Goal: Task Accomplishment & Management: Use online tool/utility

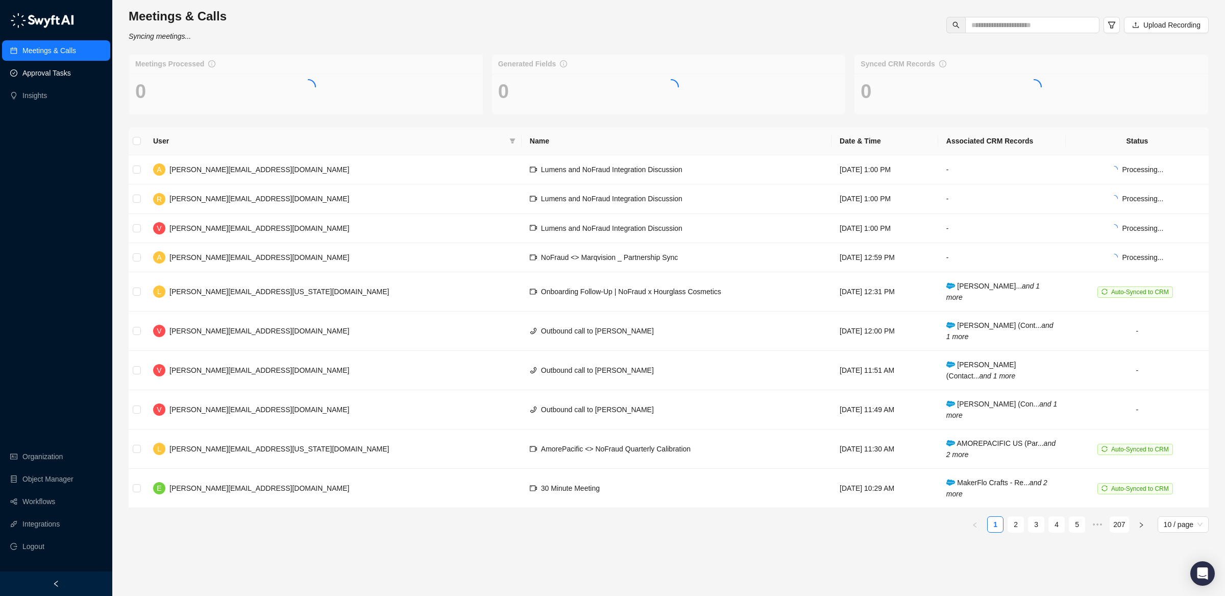
click at [68, 75] on link "Approval Tasks" at bounding box center [46, 73] width 49 height 20
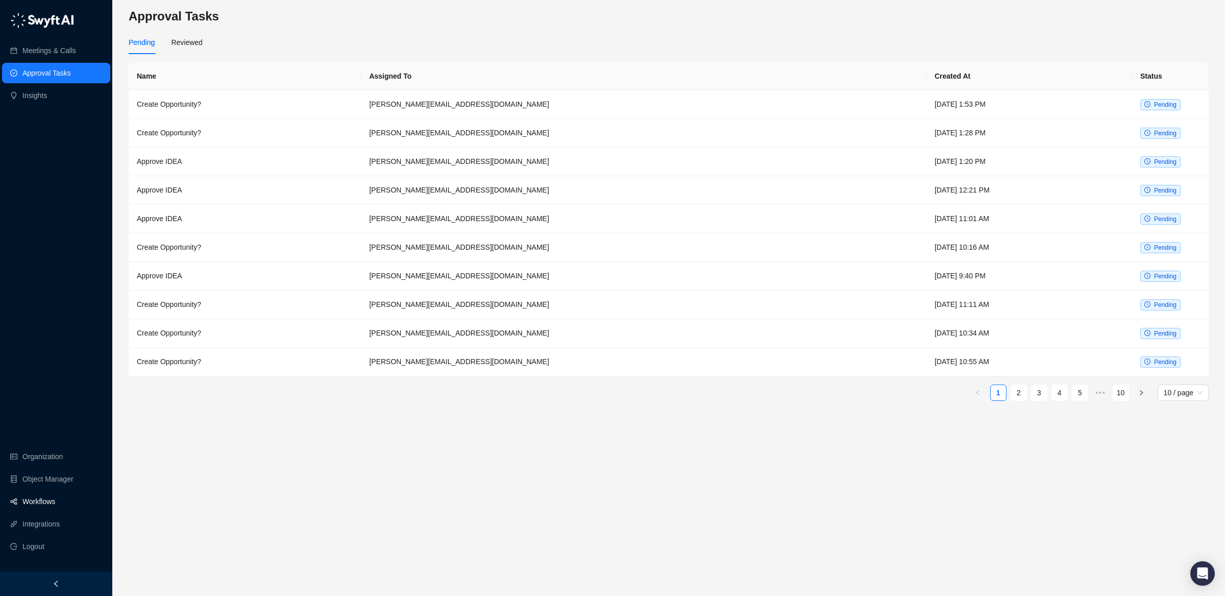
click at [54, 501] on link "Workflows" at bounding box center [38, 501] width 33 height 20
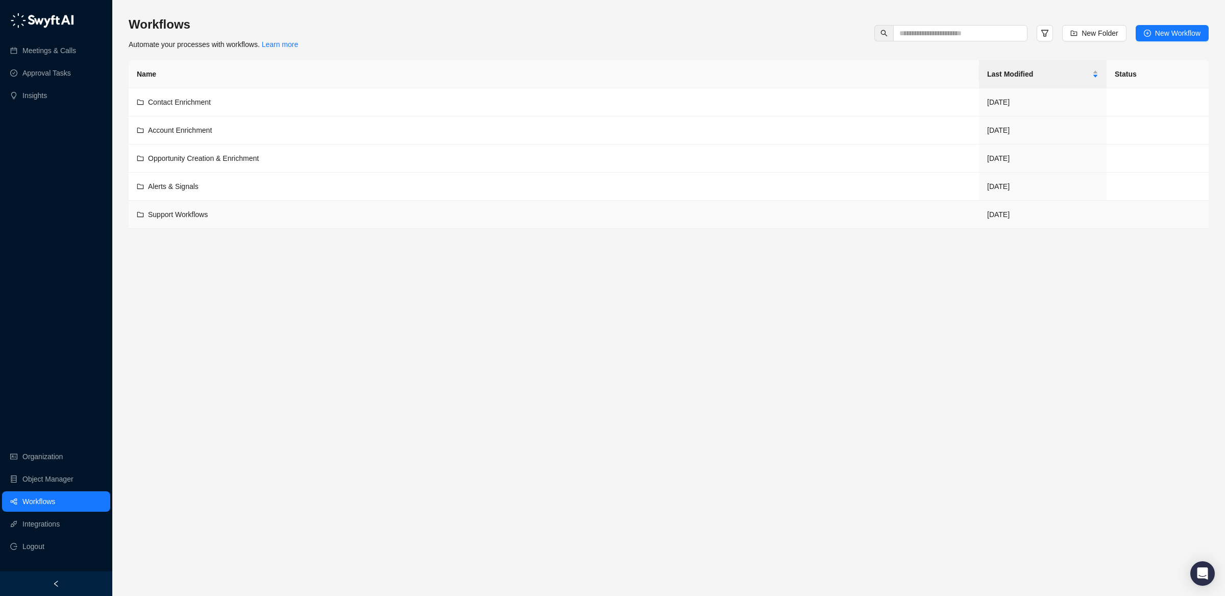
click at [214, 205] on td "Support Workflows" at bounding box center [554, 215] width 851 height 28
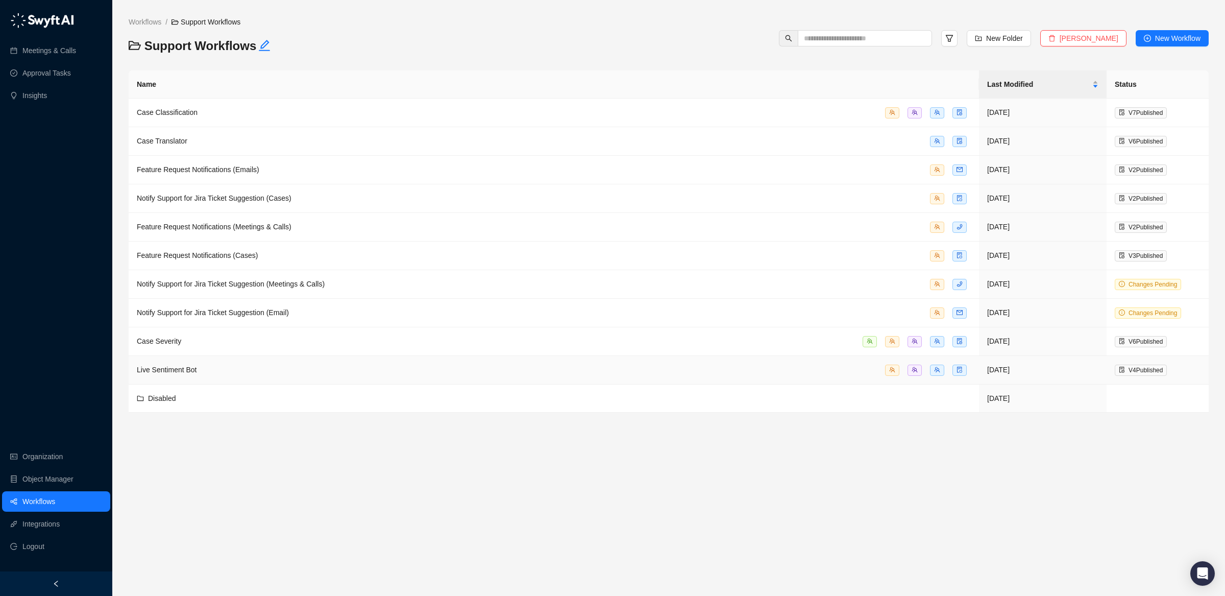
click at [200, 373] on div "Live Sentiment Bot" at bounding box center [554, 370] width 834 height 12
click at [181, 343] on span "Case Severity" at bounding box center [159, 341] width 44 height 8
click at [251, 374] on div "Live Sentiment Bot" at bounding box center [554, 370] width 834 height 12
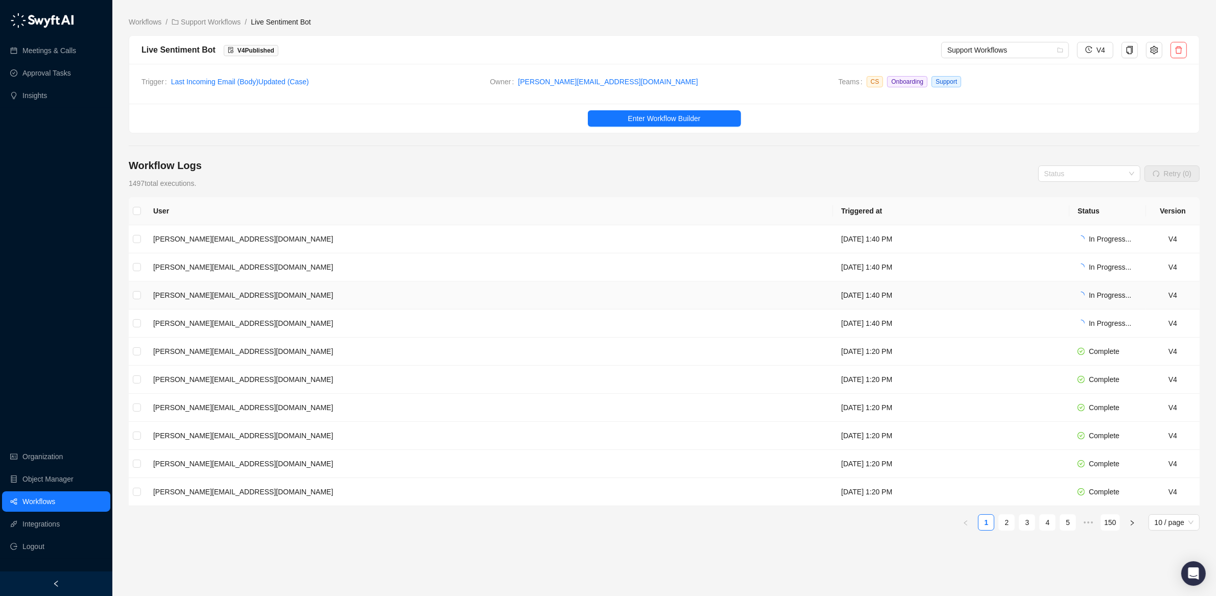
click at [833, 296] on td "[DATE] 1:40 PM" at bounding box center [951, 295] width 236 height 28
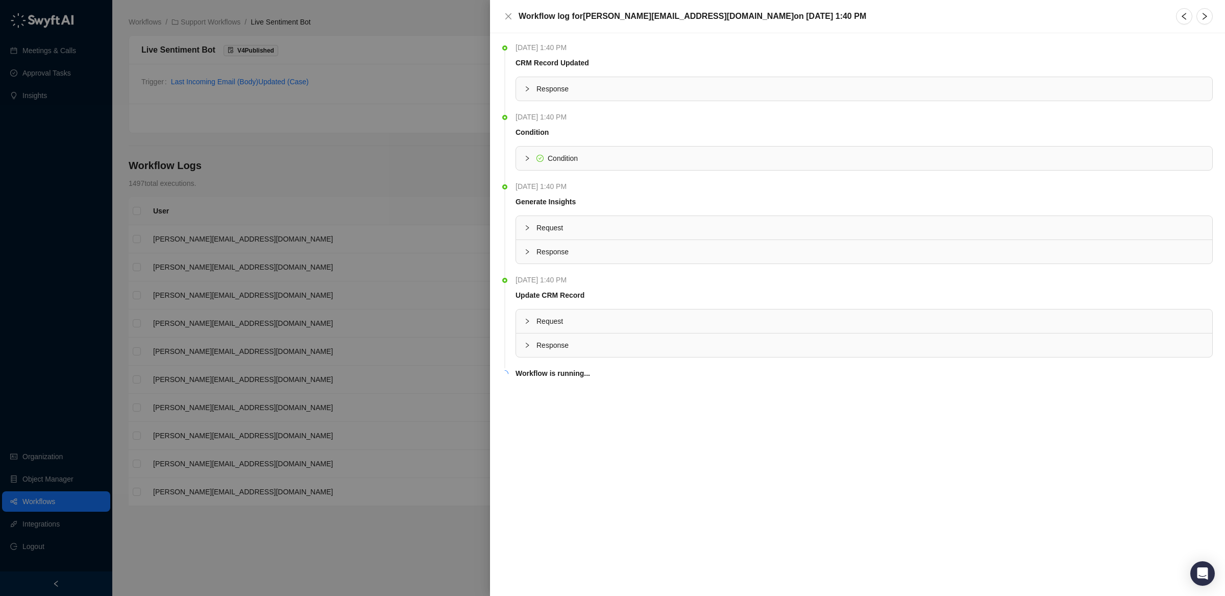
click at [430, 199] on div at bounding box center [612, 298] width 1225 height 596
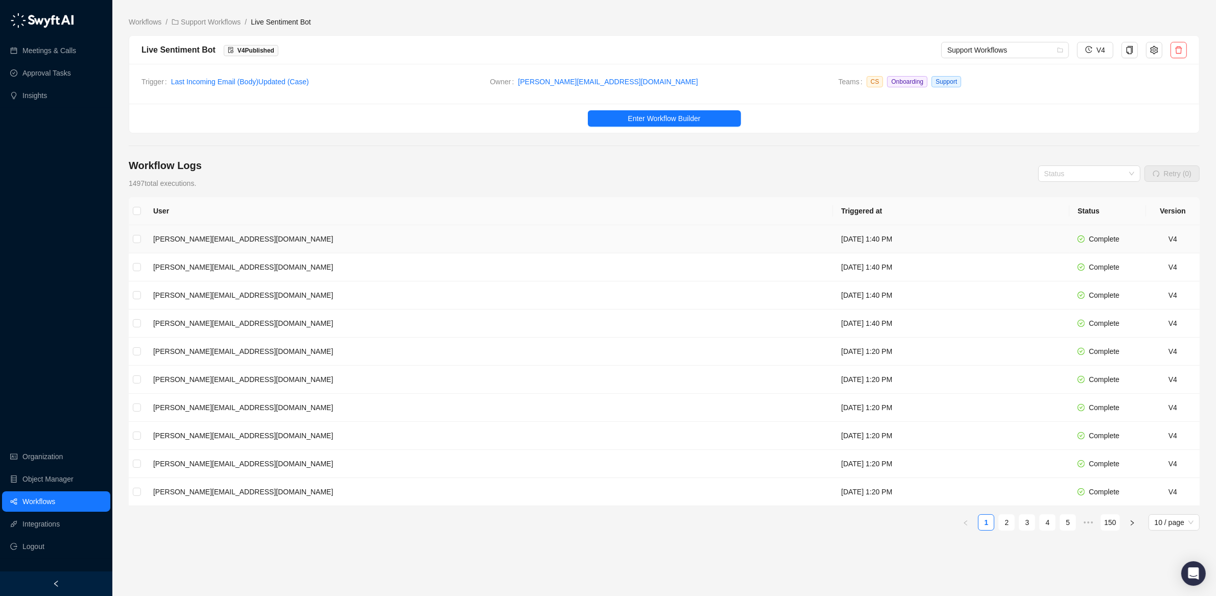
click at [508, 240] on td "[PERSON_NAME][EMAIL_ADDRESS][DOMAIN_NAME]" at bounding box center [489, 239] width 688 height 28
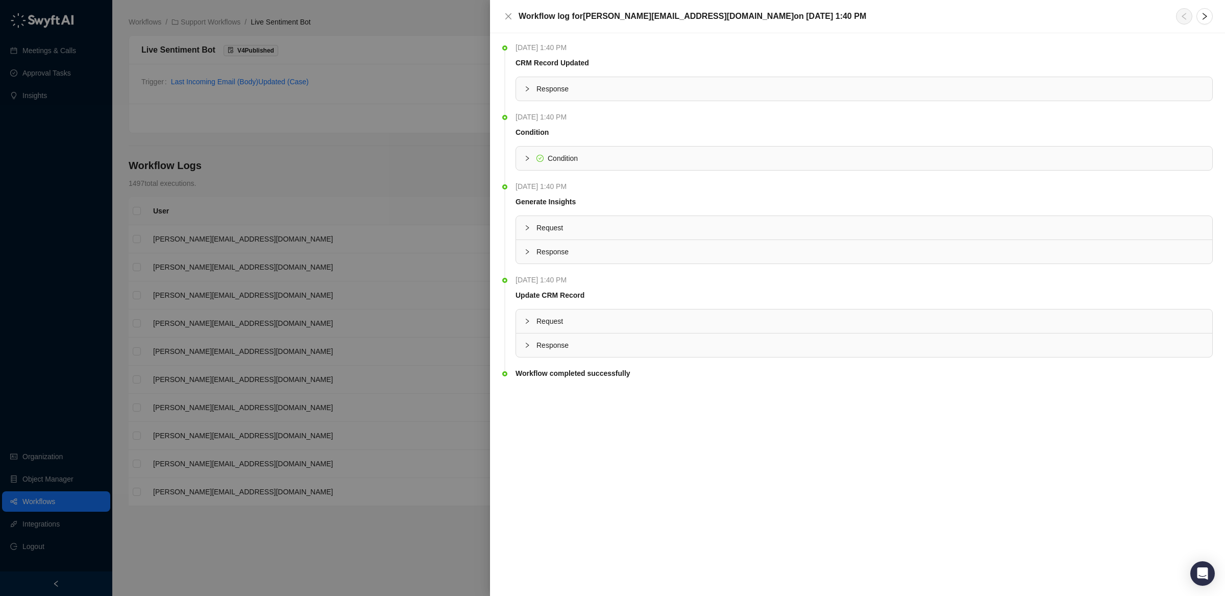
click at [627, 348] on span "Response" at bounding box center [871, 345] width 668 height 11
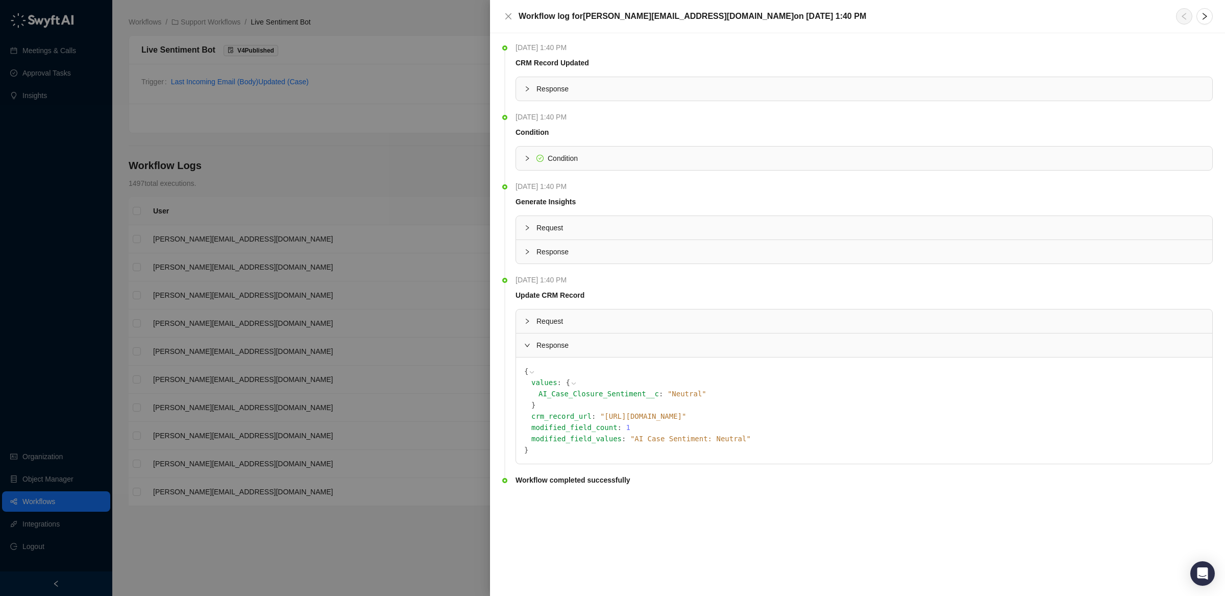
click at [0, 0] on icon at bounding box center [0, 0] width 0 height 0
drag, startPoint x: 390, startPoint y: 125, endPoint x: 397, endPoint y: 126, distance: 7.2
click at [390, 125] on div at bounding box center [612, 298] width 1225 height 596
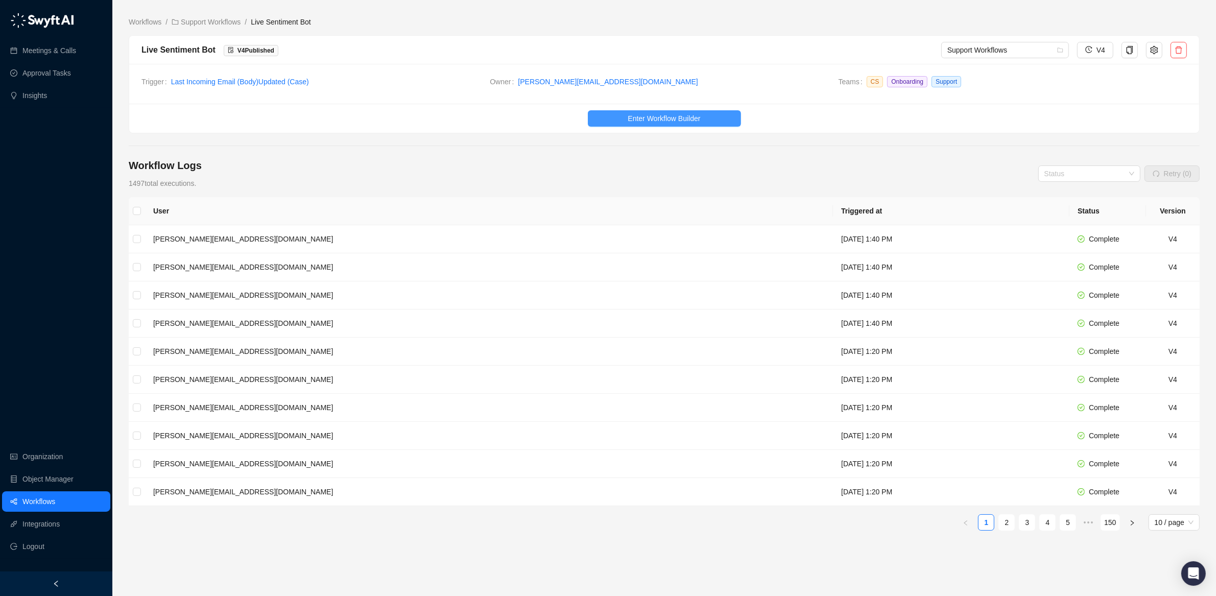
click at [670, 120] on span "Enter Workflow Builder" at bounding box center [663, 118] width 72 height 11
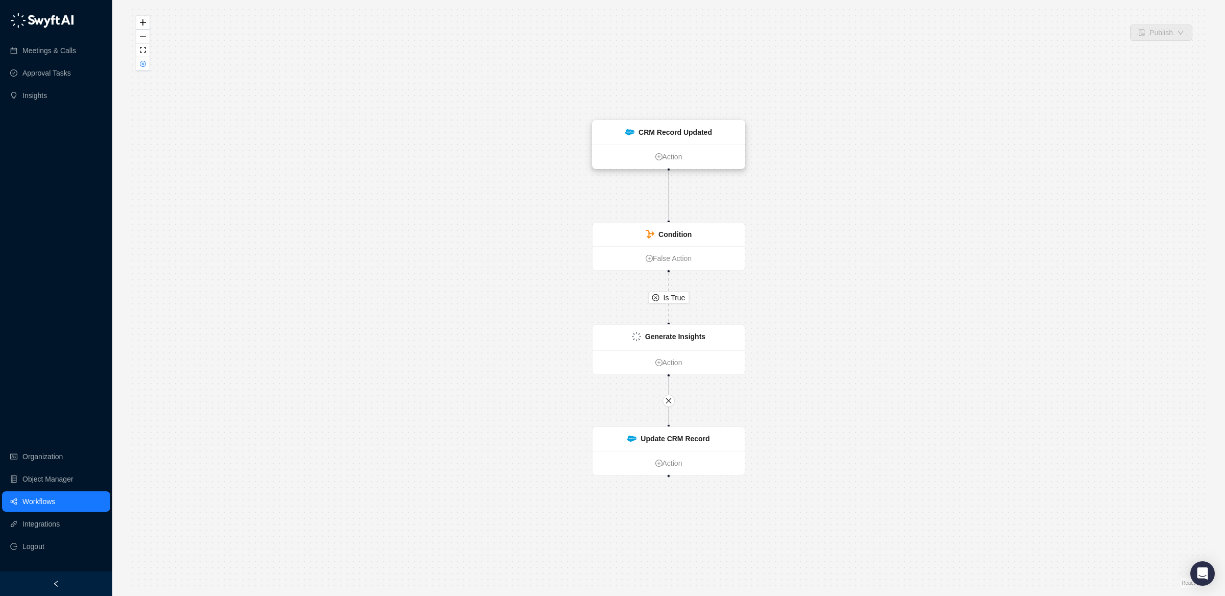
click at [697, 137] on div "CRM Record Updated" at bounding box center [676, 132] width 74 height 11
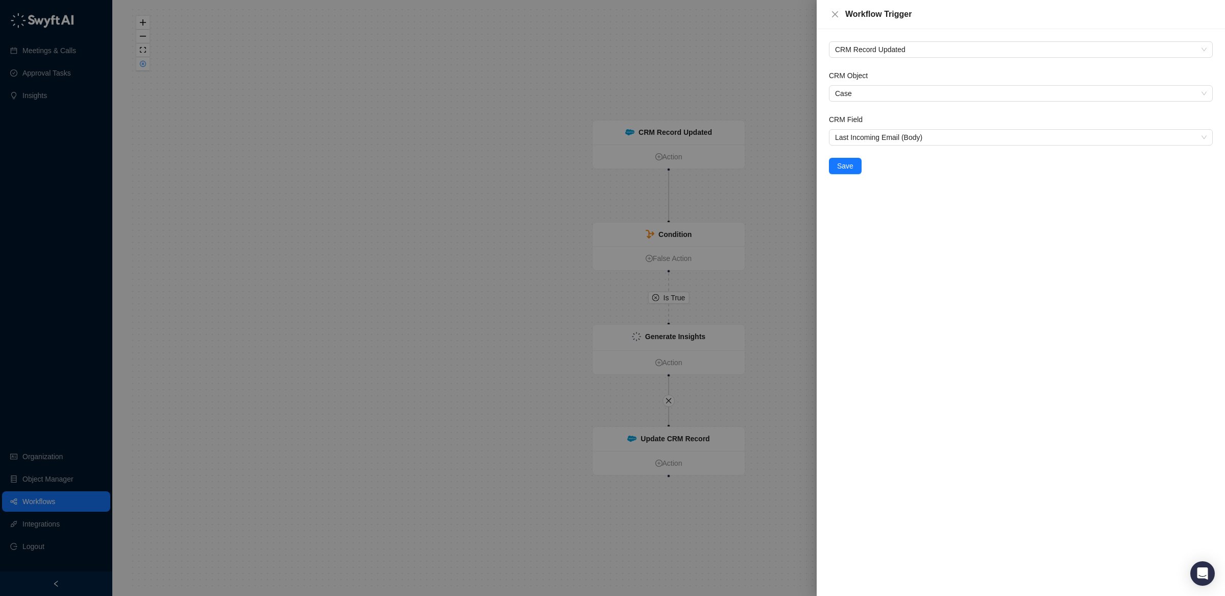
click at [508, 150] on div at bounding box center [612, 298] width 1225 height 596
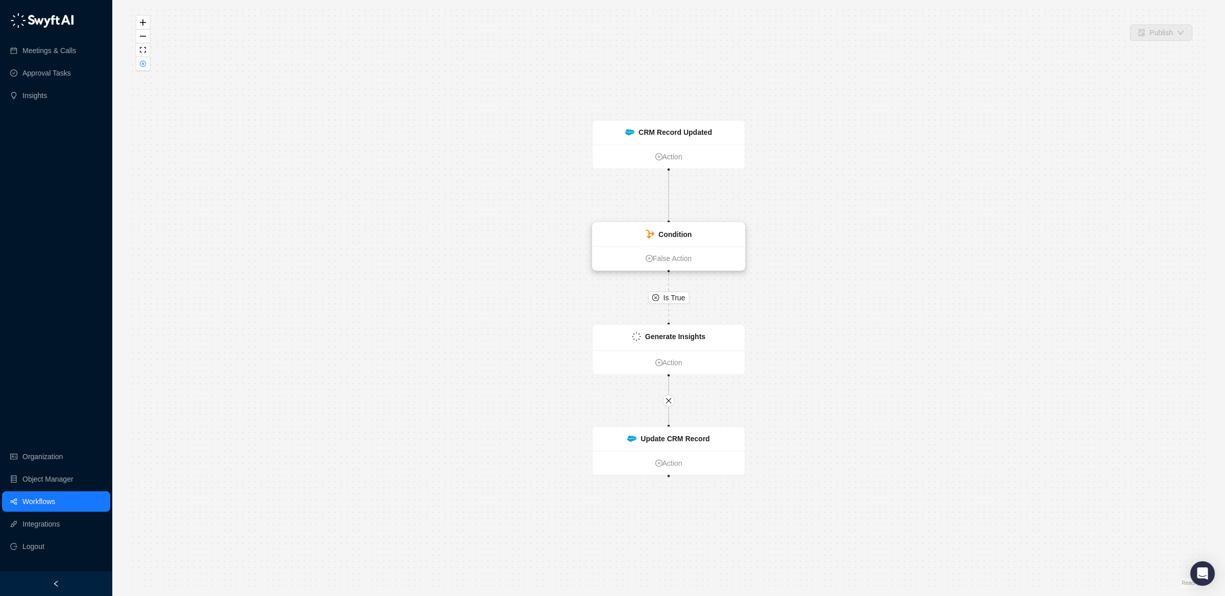
click at [687, 231] on strong "Condition" at bounding box center [675, 234] width 33 height 8
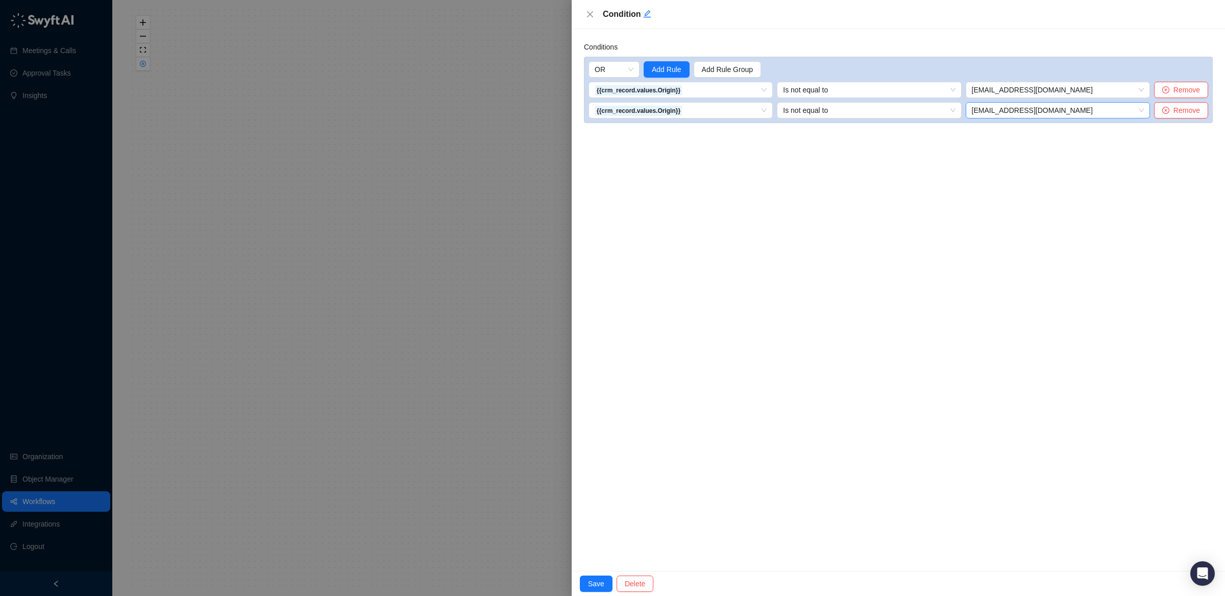
click at [1037, 110] on span "[EMAIL_ADDRESS][DOMAIN_NAME]" at bounding box center [1058, 110] width 172 height 15
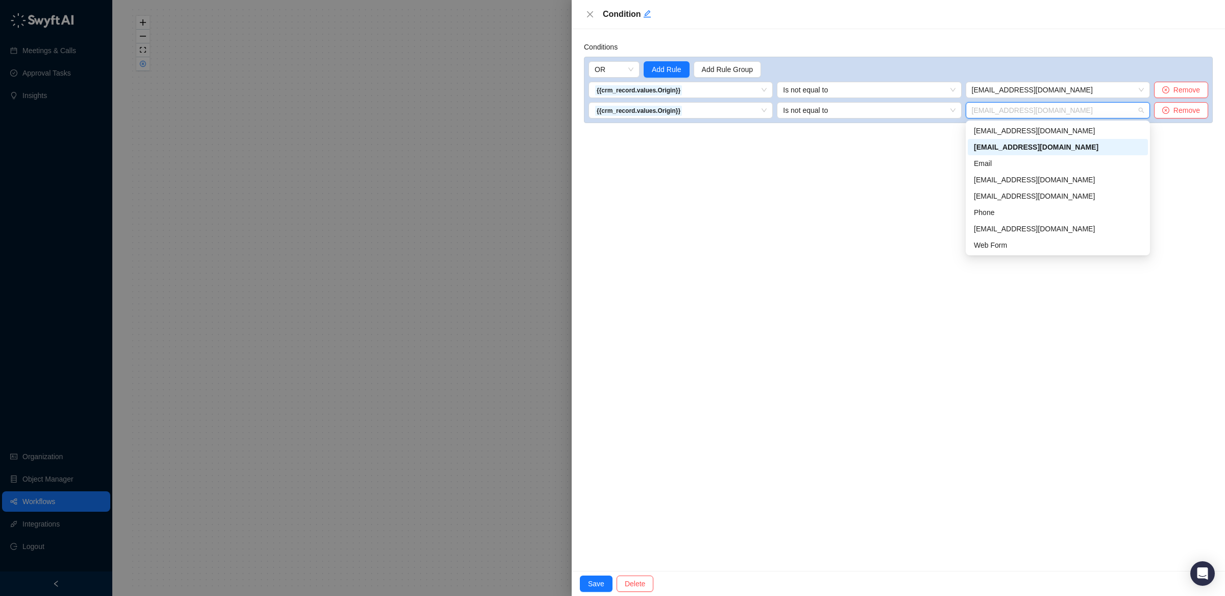
click at [869, 168] on div "Conditions OR Add Rule Add Rule Group {{crm_record.values.Origin}} Is not equal…" at bounding box center [898, 300] width 653 height 542
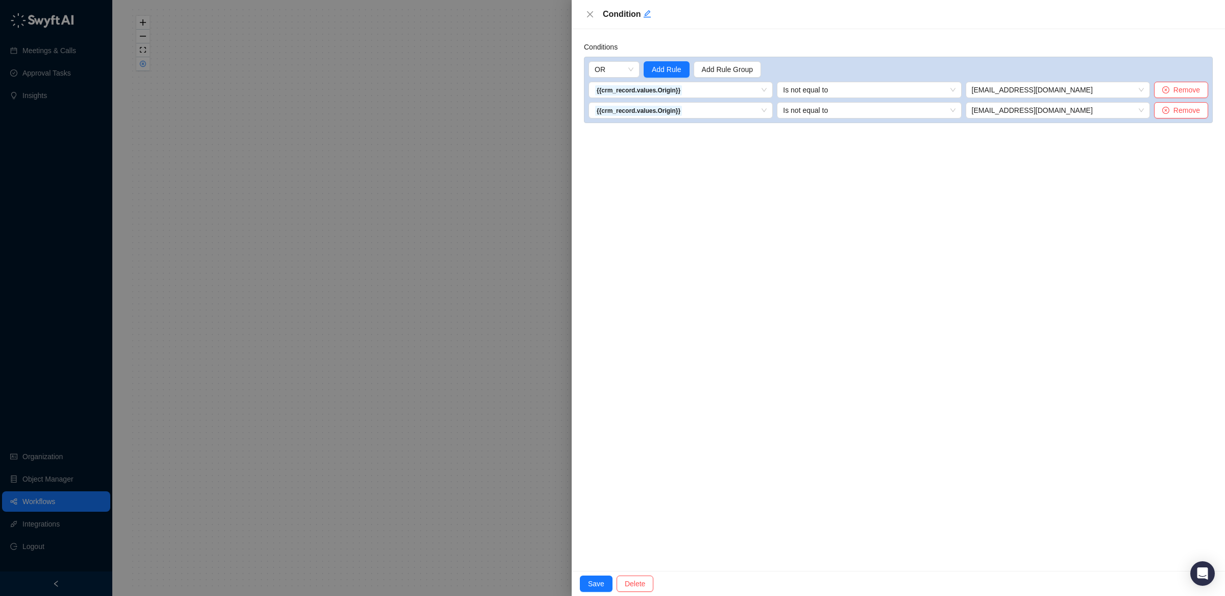
click at [539, 95] on div at bounding box center [612, 298] width 1225 height 596
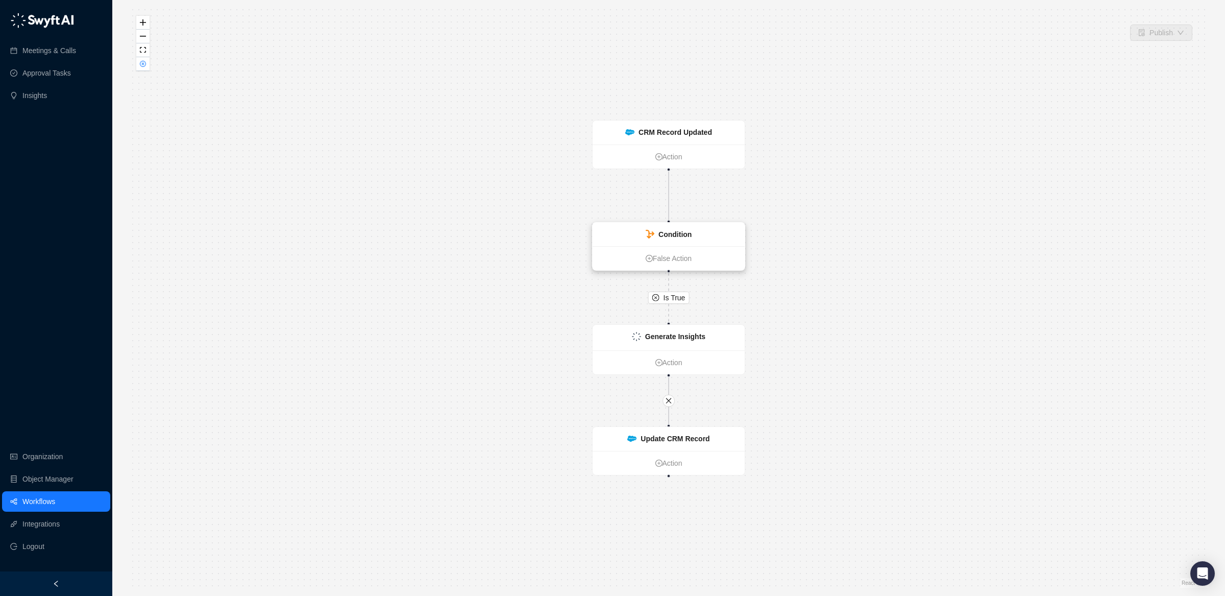
click at [689, 232] on strong "Condition" at bounding box center [675, 234] width 33 height 8
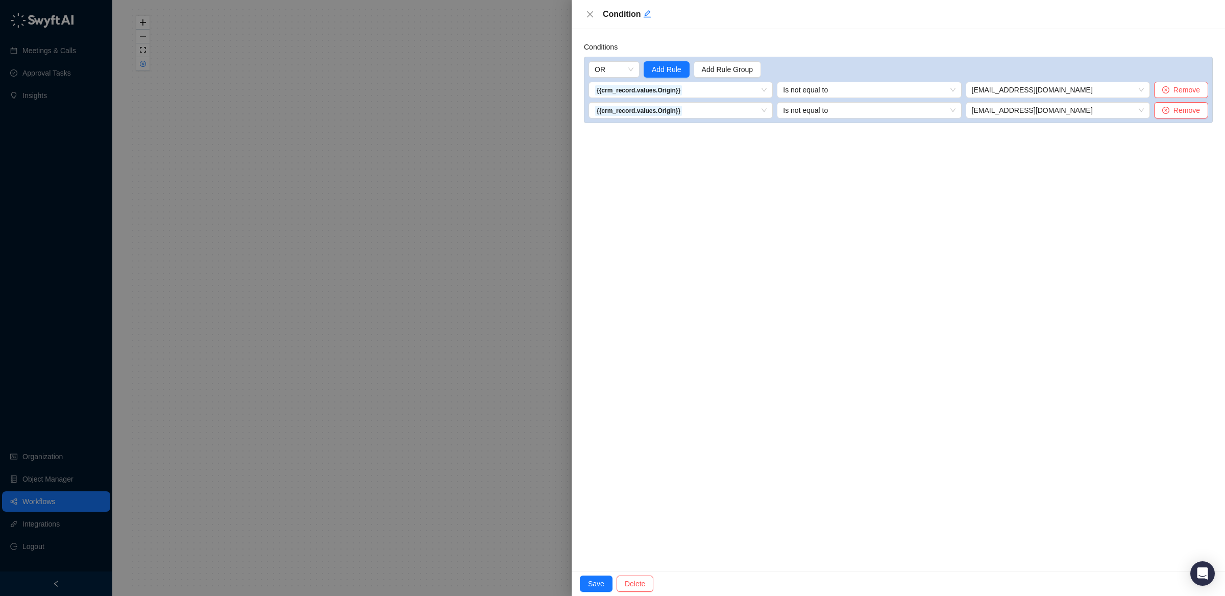
click at [519, 204] on div at bounding box center [612, 298] width 1225 height 596
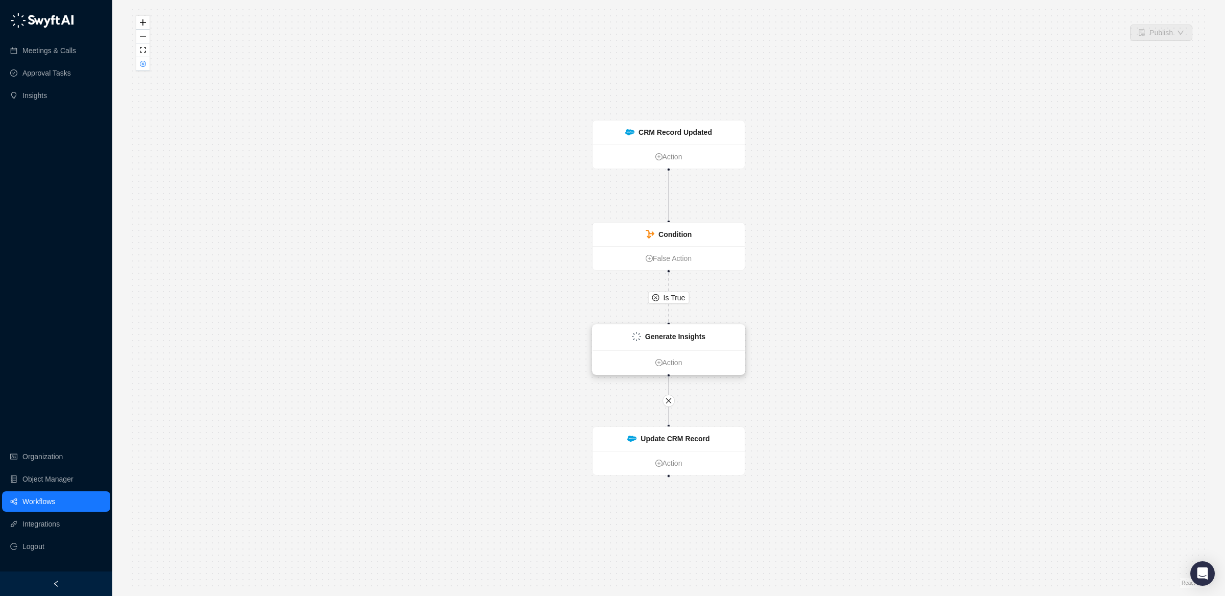
click at [650, 328] on div "Generate Insights" at bounding box center [669, 338] width 152 height 26
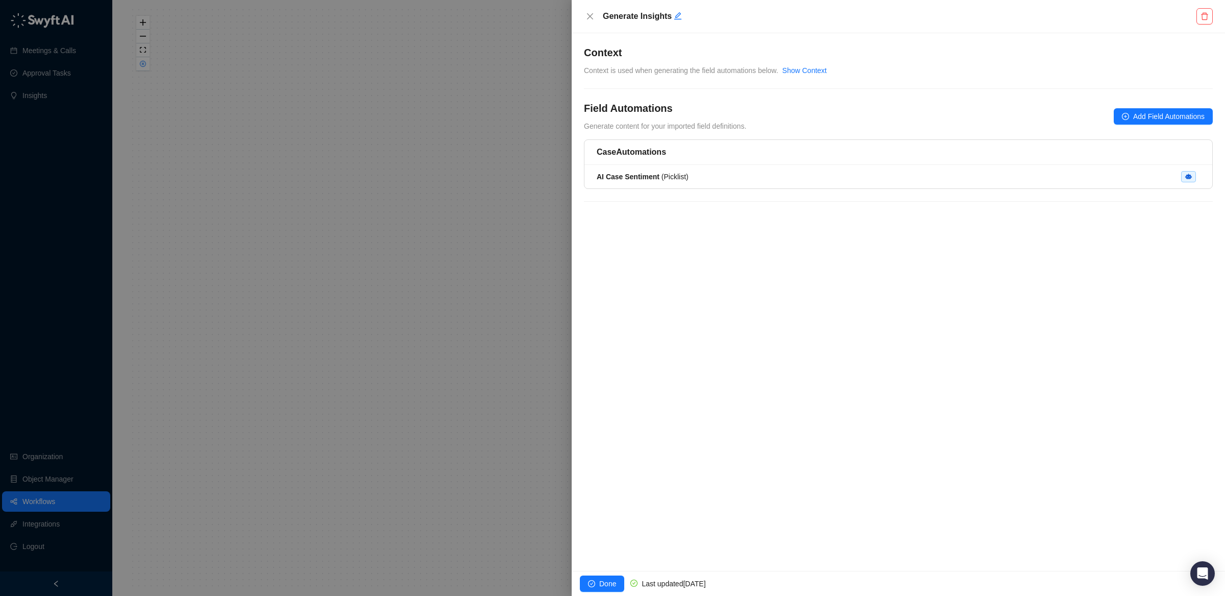
click at [479, 262] on div at bounding box center [612, 298] width 1225 height 596
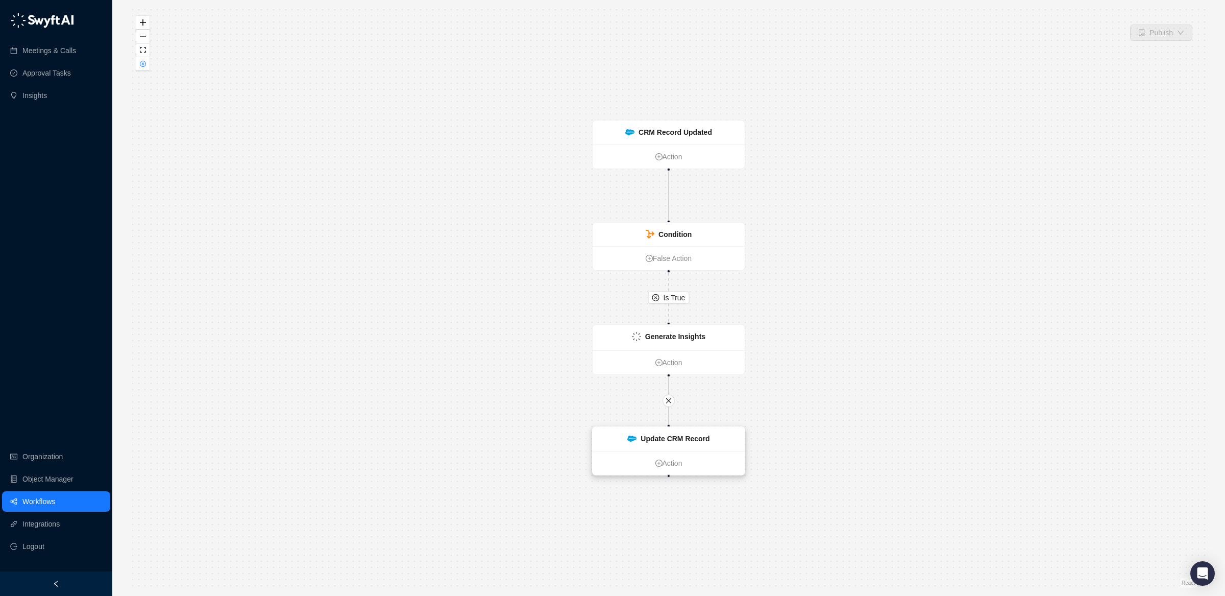
click at [697, 441] on strong "Update CRM Record" at bounding box center [675, 438] width 69 height 8
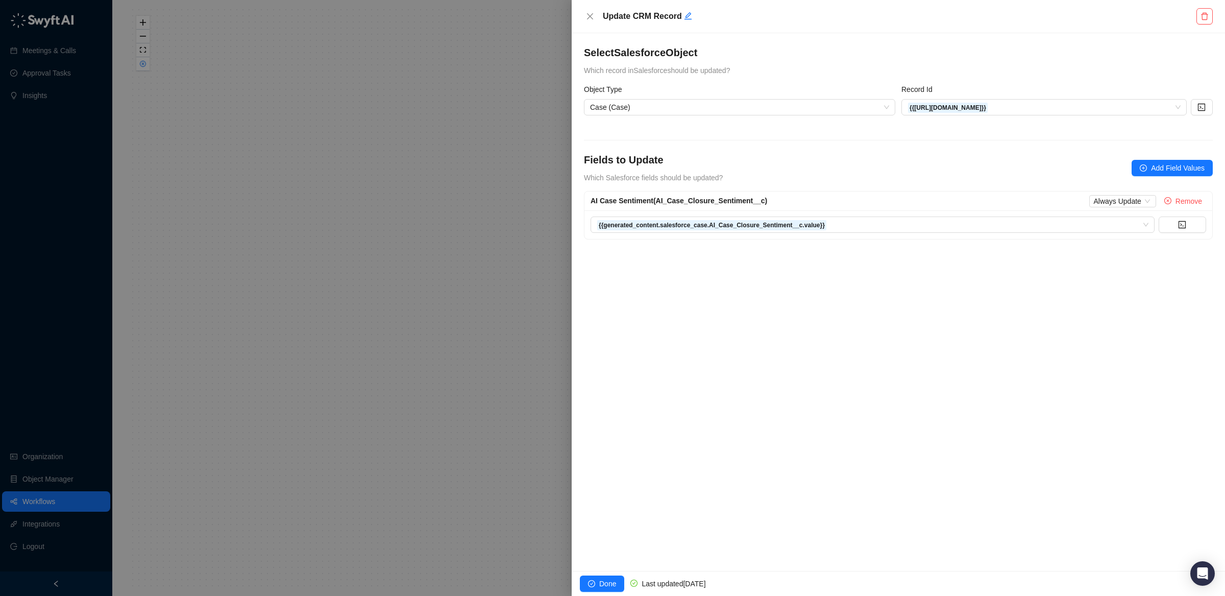
click at [508, 229] on div at bounding box center [612, 298] width 1225 height 596
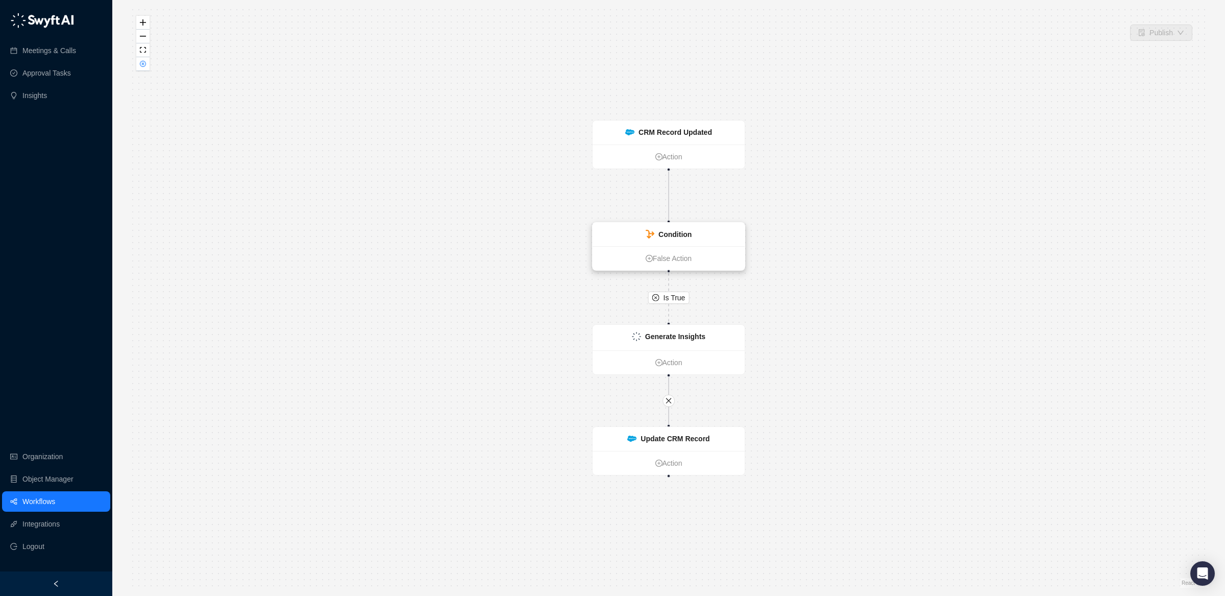
click at [704, 242] on div "Condition" at bounding box center [669, 234] width 152 height 23
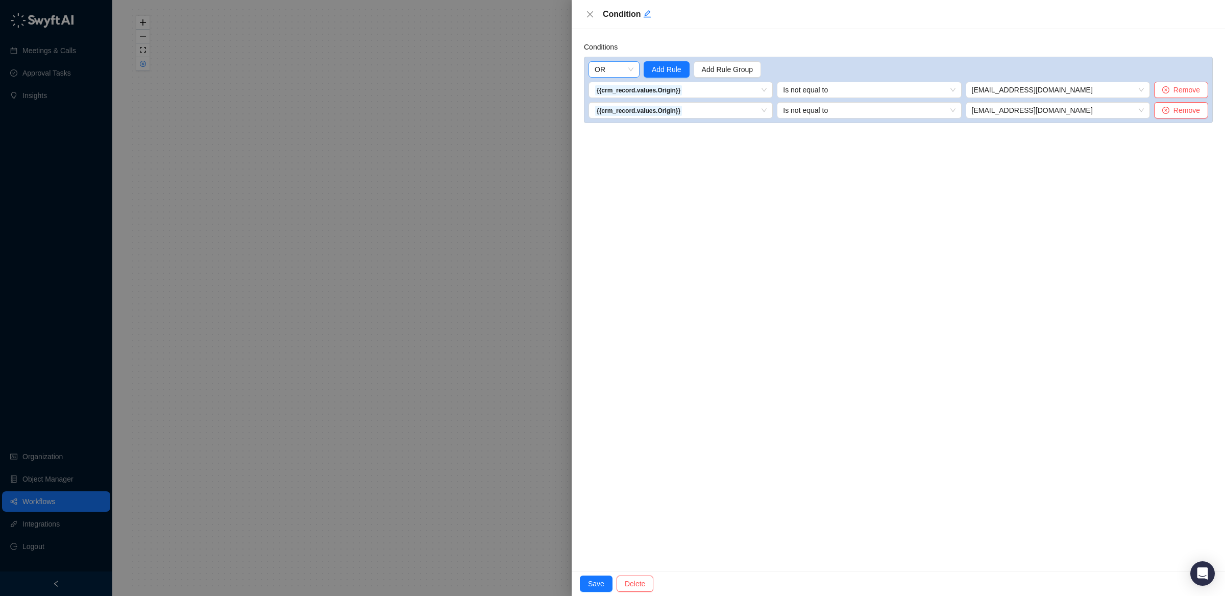
click at [619, 67] on span "OR" at bounding box center [614, 69] width 39 height 15
click at [748, 212] on div "Conditions OR Add Rule Add Rule Group {{crm_record.values.Origin}} Is not equal…" at bounding box center [898, 300] width 653 height 542
click at [669, 68] on span "Add Rule" at bounding box center [667, 69] width 30 height 11
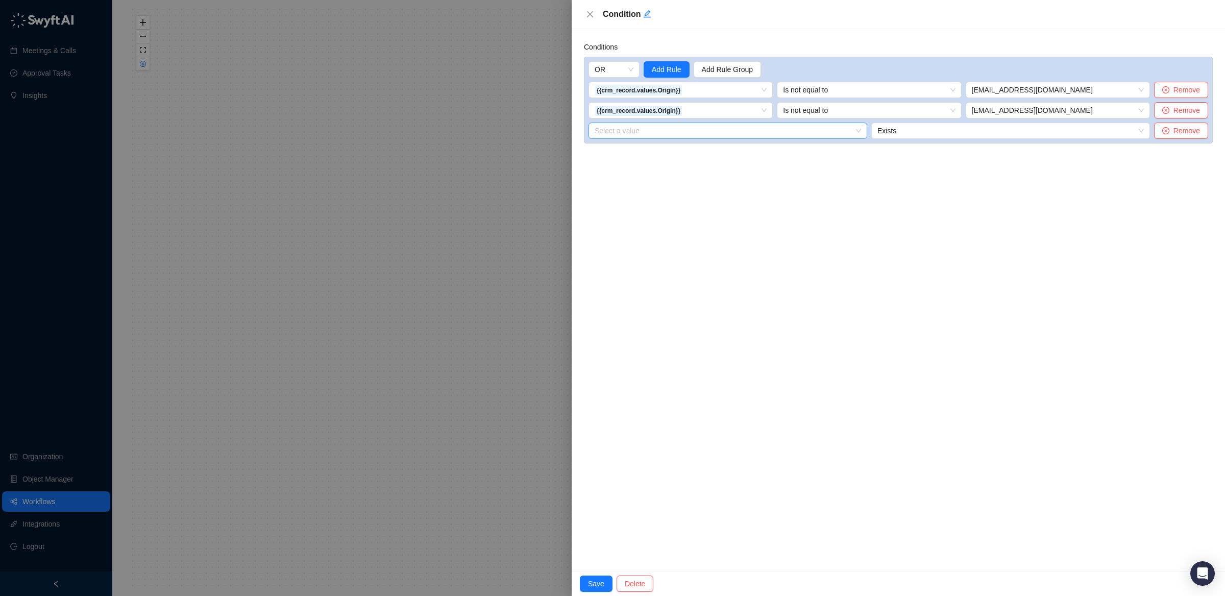
click at [726, 98] on input "search" at bounding box center [678, 89] width 166 height 15
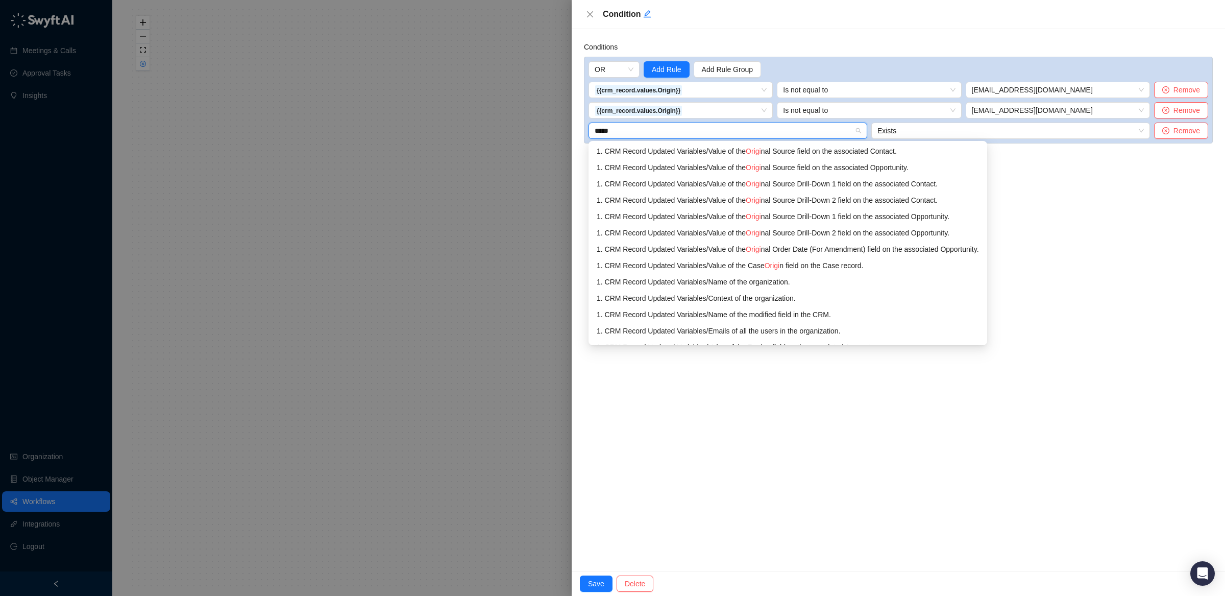
type input "******"
click at [754, 261] on div "1. CRM Record Updated Variables / Value of the Case Origin field on the Case re…" at bounding box center [802, 265] width 410 height 11
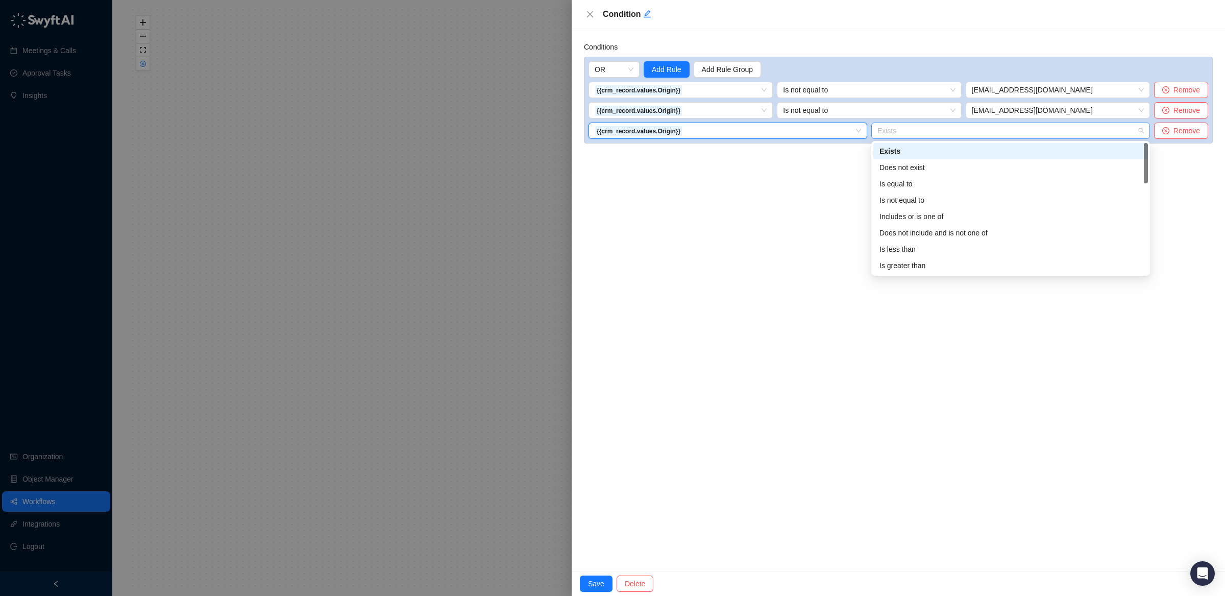
click at [953, 135] on span "Exists" at bounding box center [1011, 130] width 266 height 15
click at [935, 195] on div "Is not equal to" at bounding box center [1011, 200] width 262 height 11
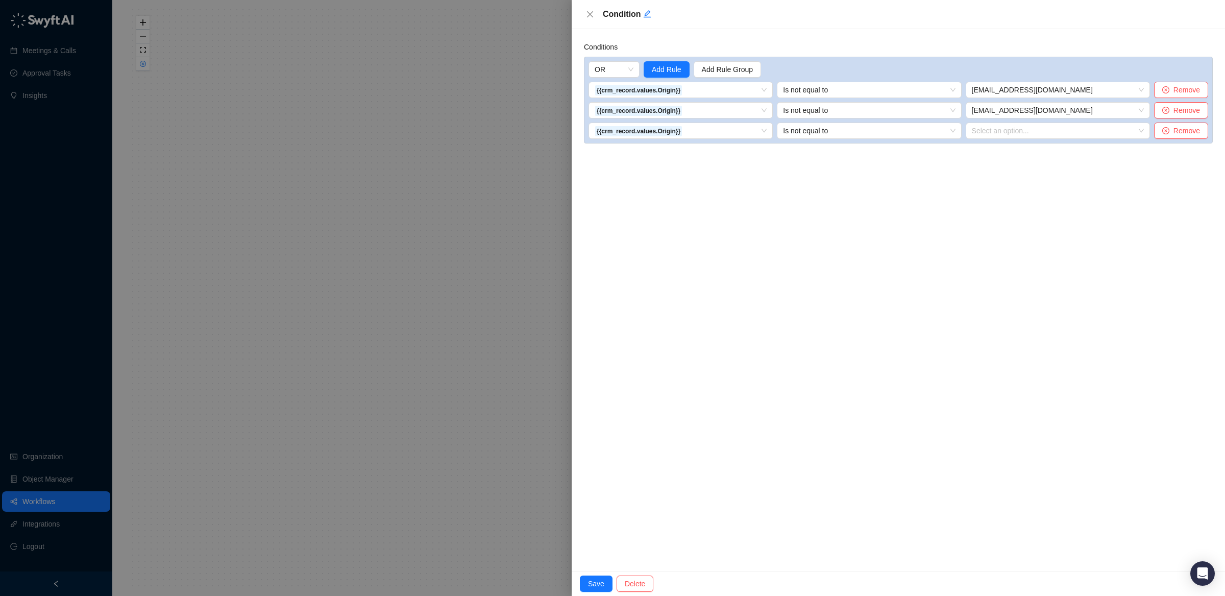
click at [1001, 122] on div "{{crm_record.values.Origin}} Is not equal to [EMAIL_ADDRESS][DOMAIN_NAME] Remov…" at bounding box center [899, 110] width 620 height 57
click at [1001, 127] on input "search" at bounding box center [1055, 130] width 166 height 15
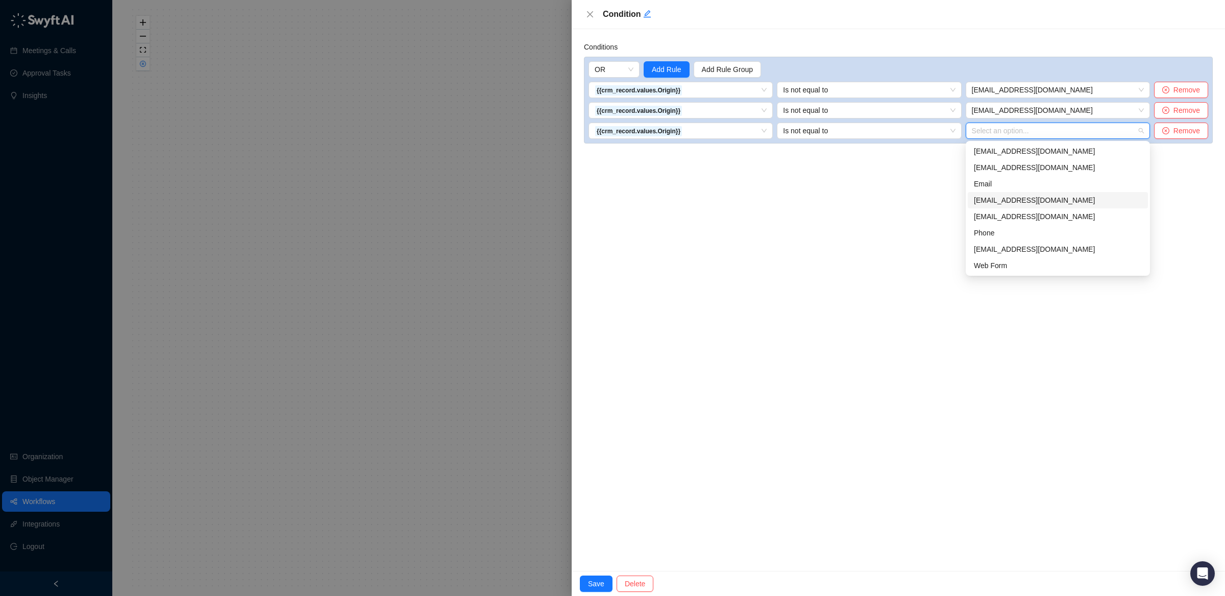
click at [1010, 197] on div "[EMAIL_ADDRESS][DOMAIN_NAME]" at bounding box center [1058, 200] width 168 height 11
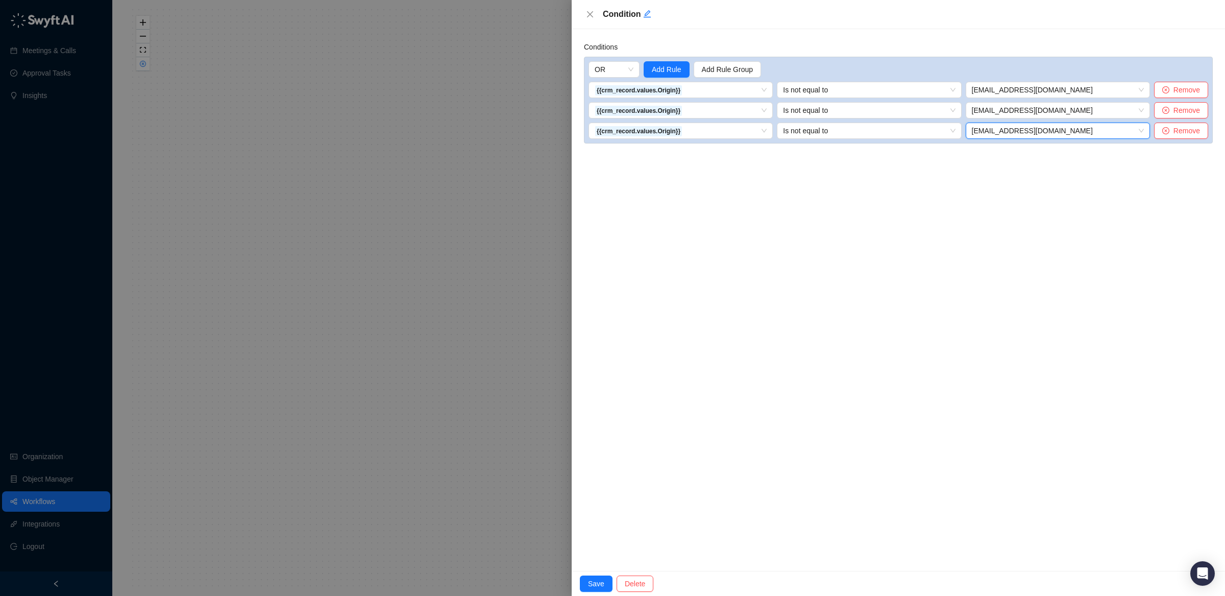
click at [925, 208] on div "Conditions OR Add Rule Add Rule Group {{crm_record.values.Origin}} Is not equal…" at bounding box center [898, 300] width 653 height 542
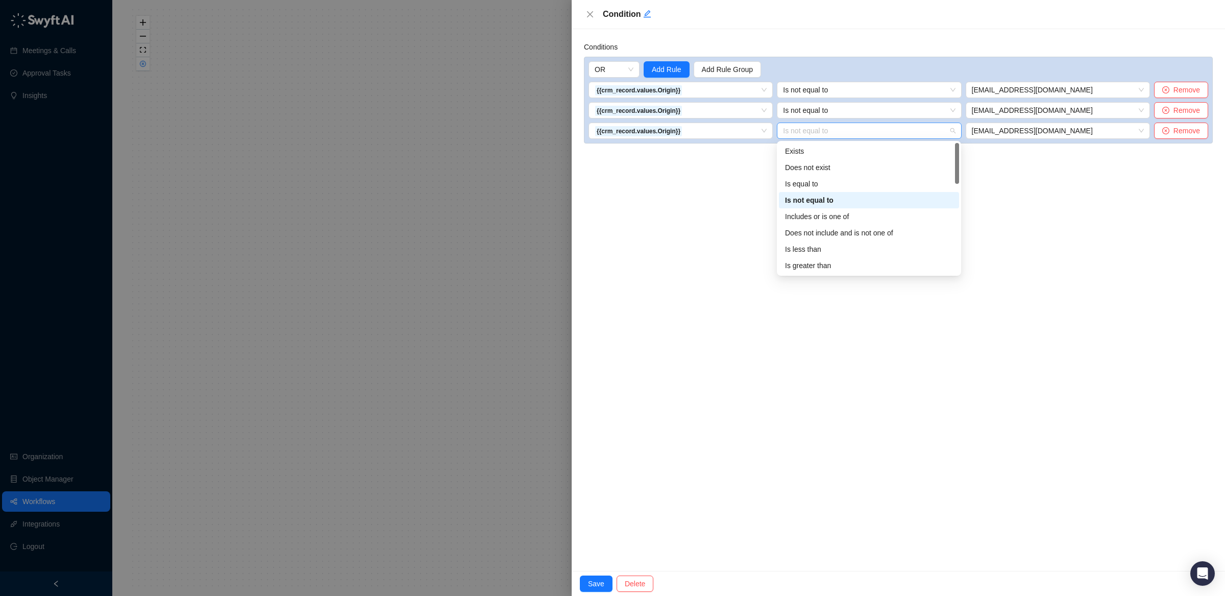
click at [831, 137] on span "Is not equal to" at bounding box center [869, 130] width 172 height 15
click at [722, 233] on div "Conditions OR Add Rule Add Rule Group {{crm_record.values.Origin}} Is not equal…" at bounding box center [898, 300] width 653 height 542
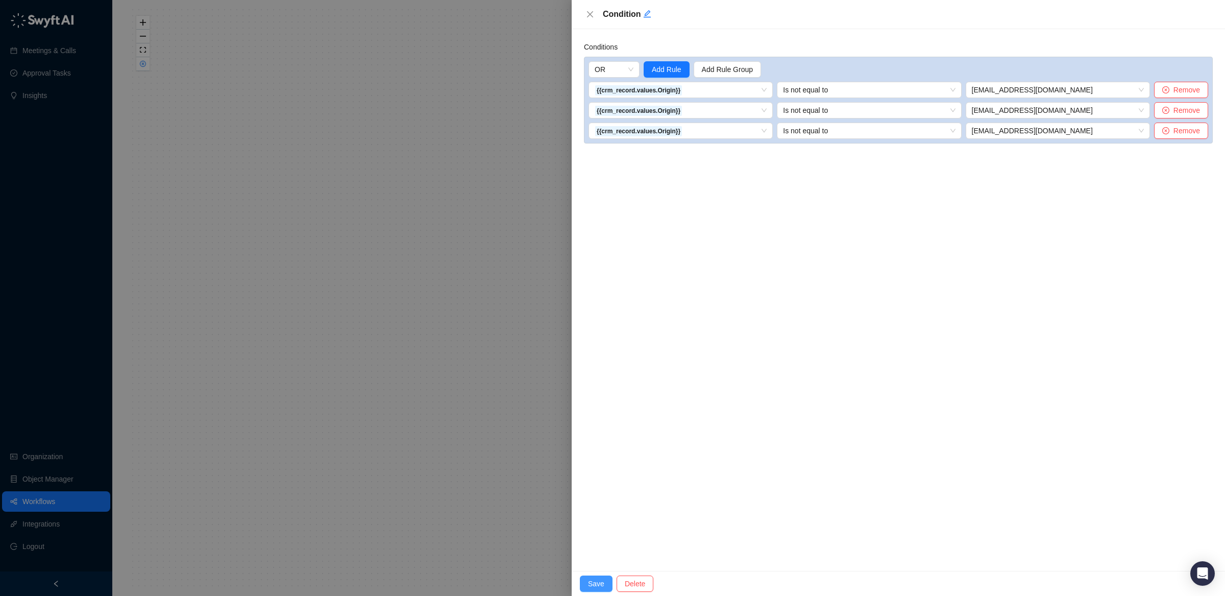
click at [592, 587] on span "Save" at bounding box center [596, 583] width 16 height 11
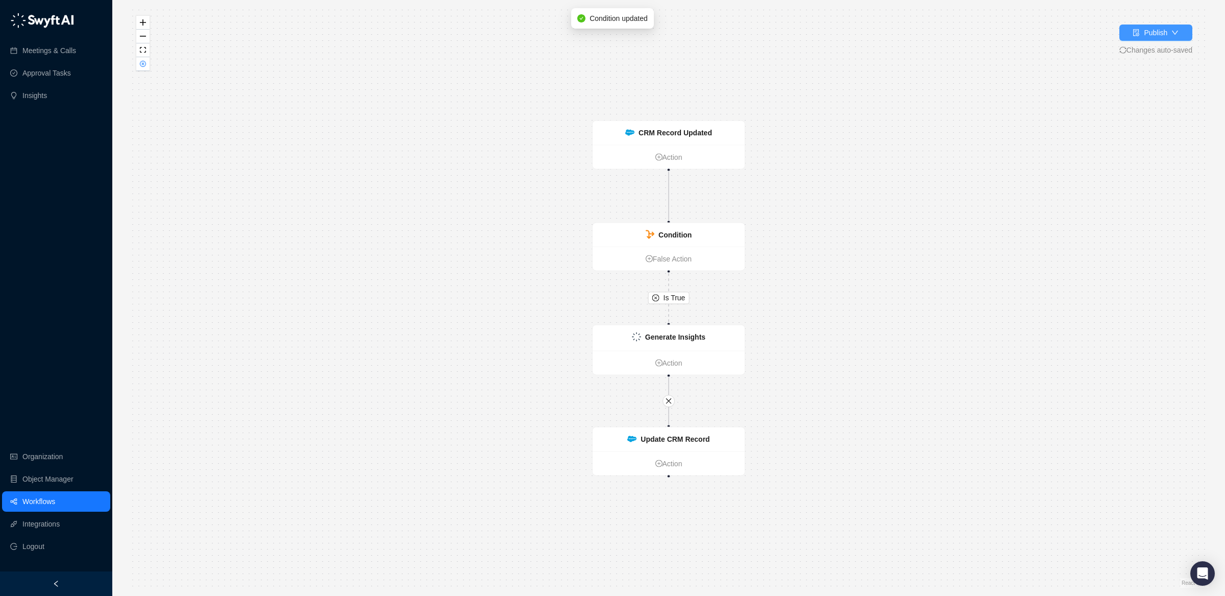
click at [1178, 32] on button "Publish" at bounding box center [1156, 33] width 73 height 16
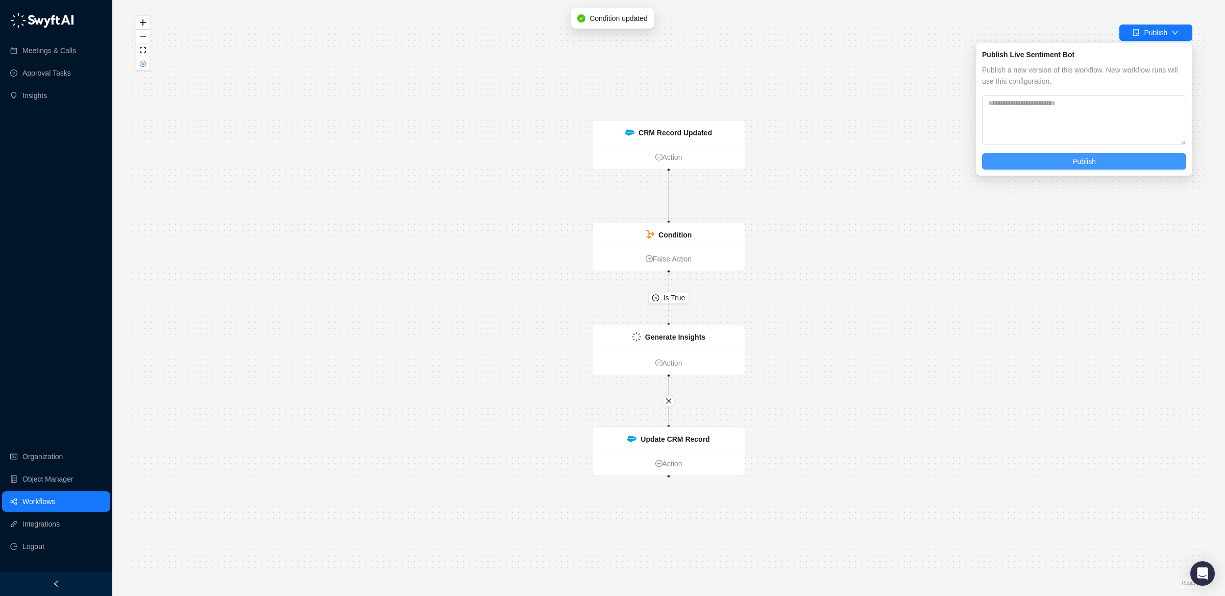
click at [1089, 164] on span "Publish" at bounding box center [1084, 161] width 23 height 11
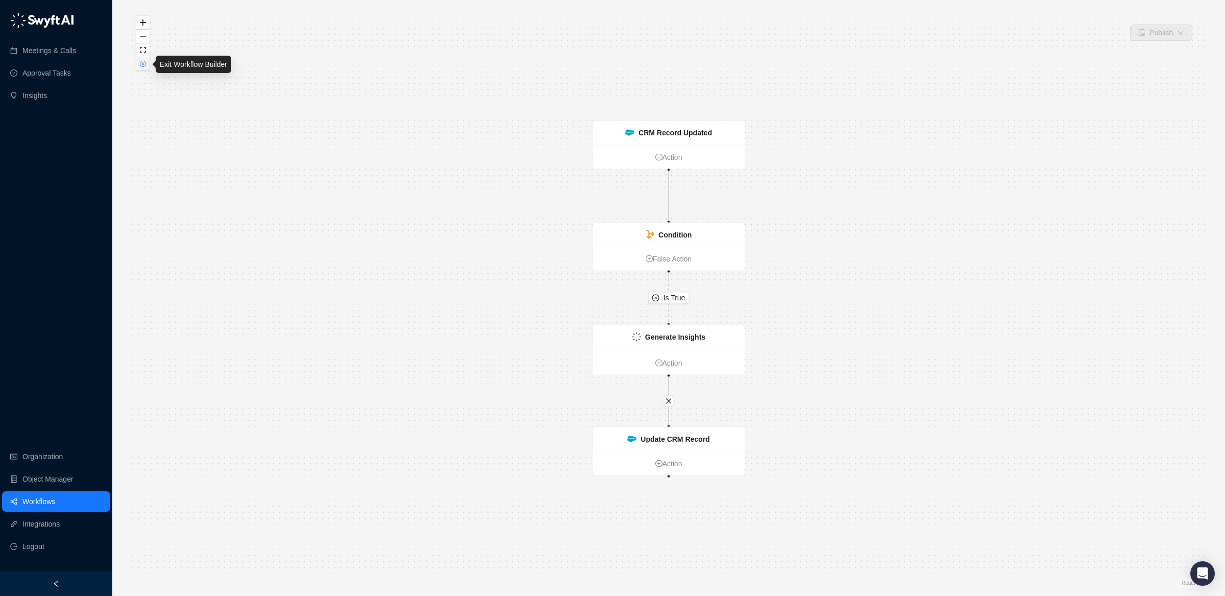
click at [142, 69] on button "button" at bounding box center [142, 64] width 13 height 14
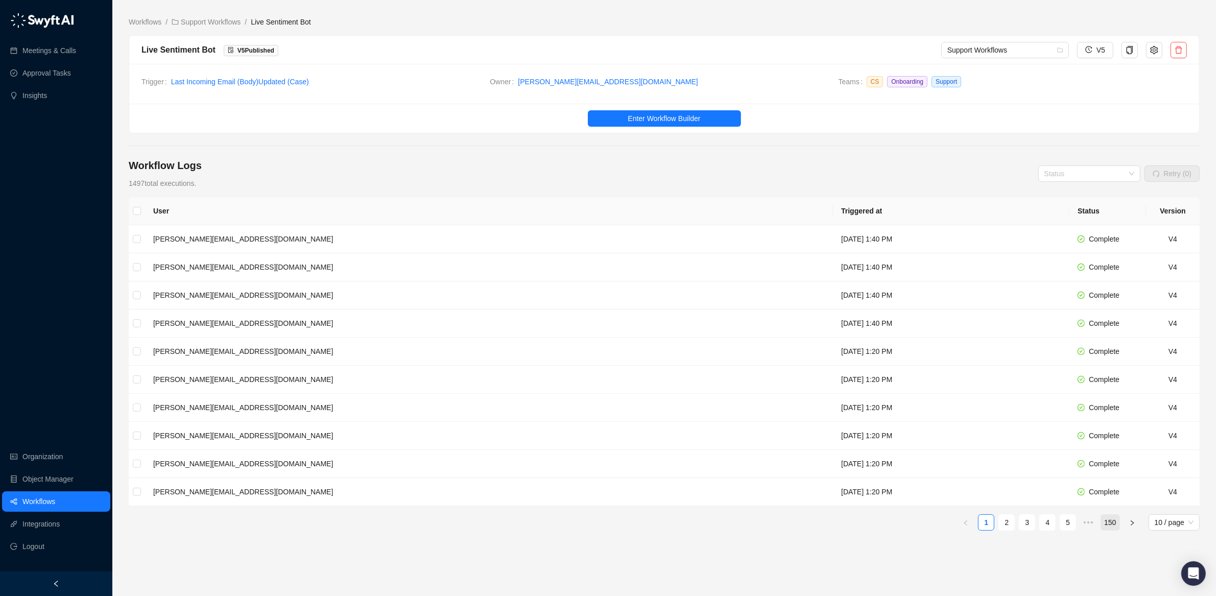
click at [1104, 526] on link "150" at bounding box center [1110, 522] width 18 height 15
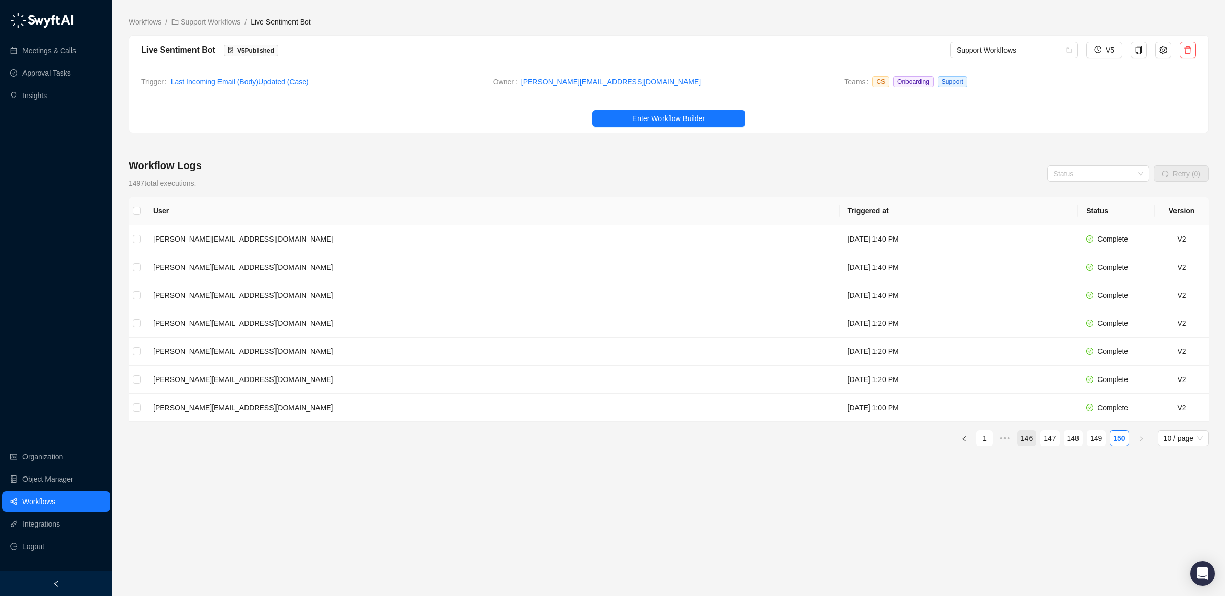
click at [1018, 442] on link "146" at bounding box center [1027, 437] width 18 height 15
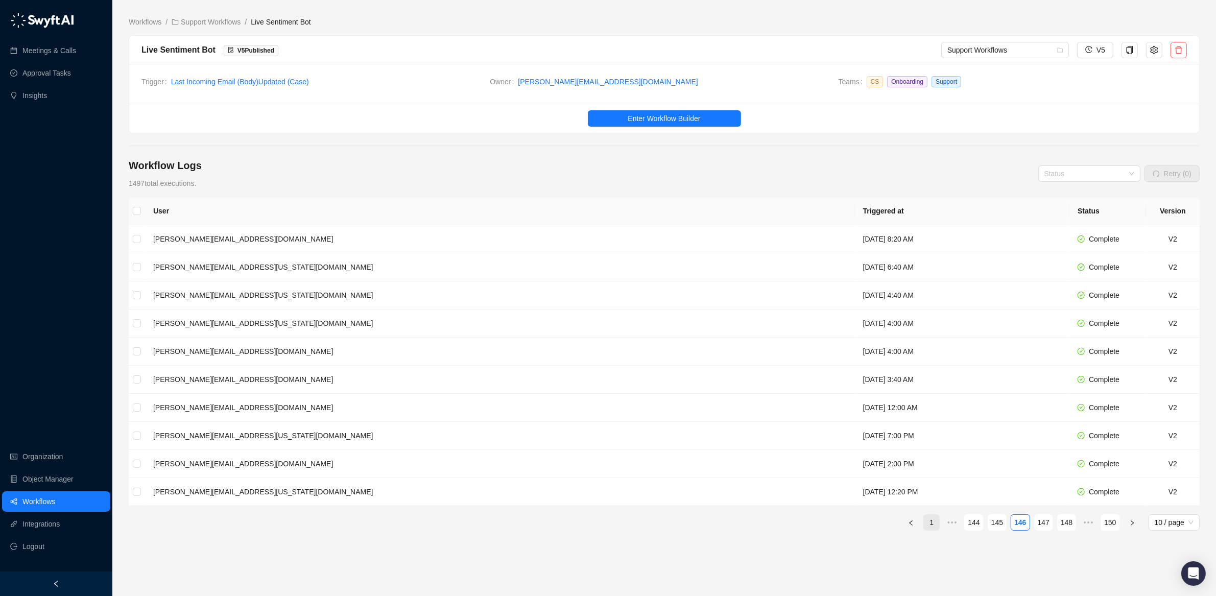
click at [926, 524] on link "1" at bounding box center [931, 522] width 15 height 15
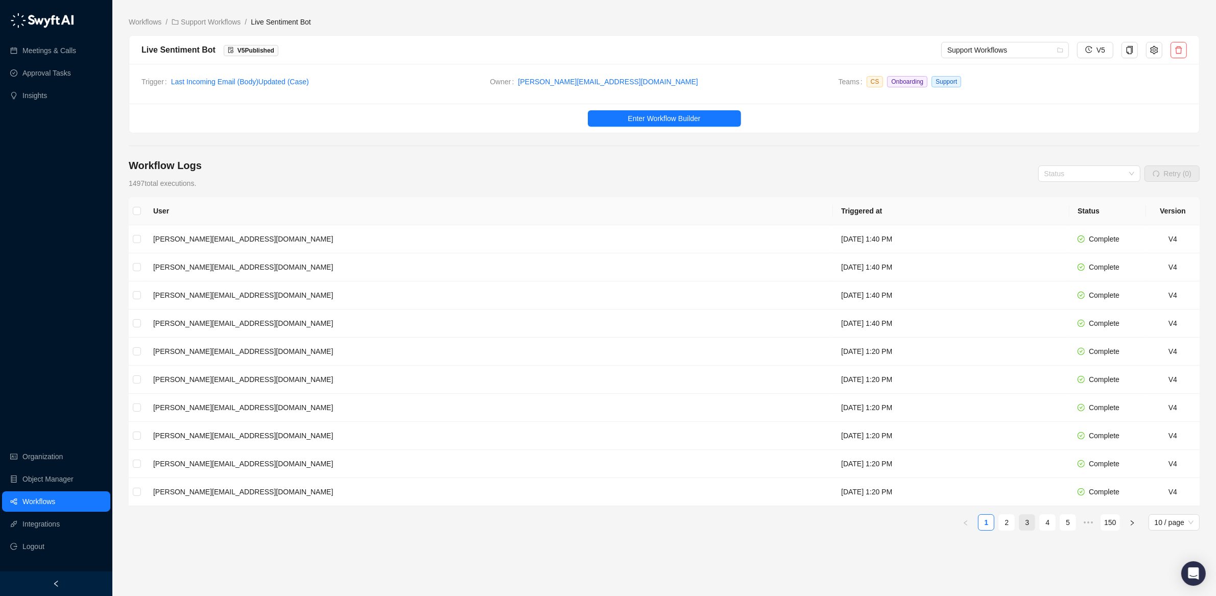
click at [1019, 524] on link "3" at bounding box center [1026, 522] width 15 height 15
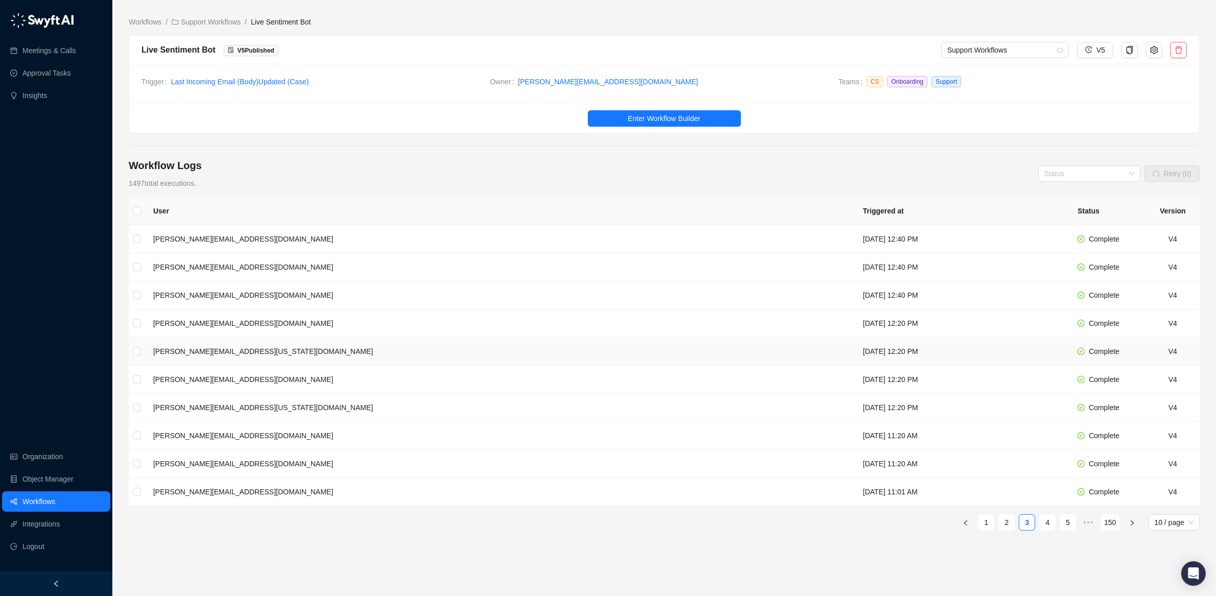
click at [454, 348] on td "[PERSON_NAME][EMAIL_ADDRESS][US_STATE][DOMAIN_NAME]" at bounding box center [500, 351] width 710 height 28
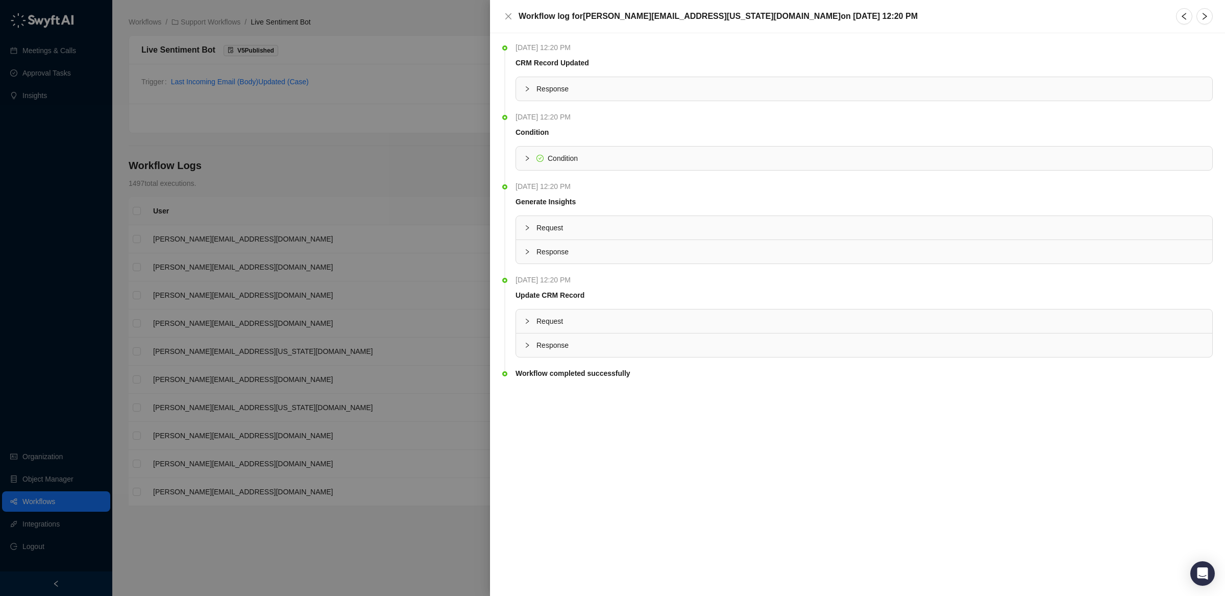
click at [566, 92] on span "Response" at bounding box center [871, 88] width 668 height 11
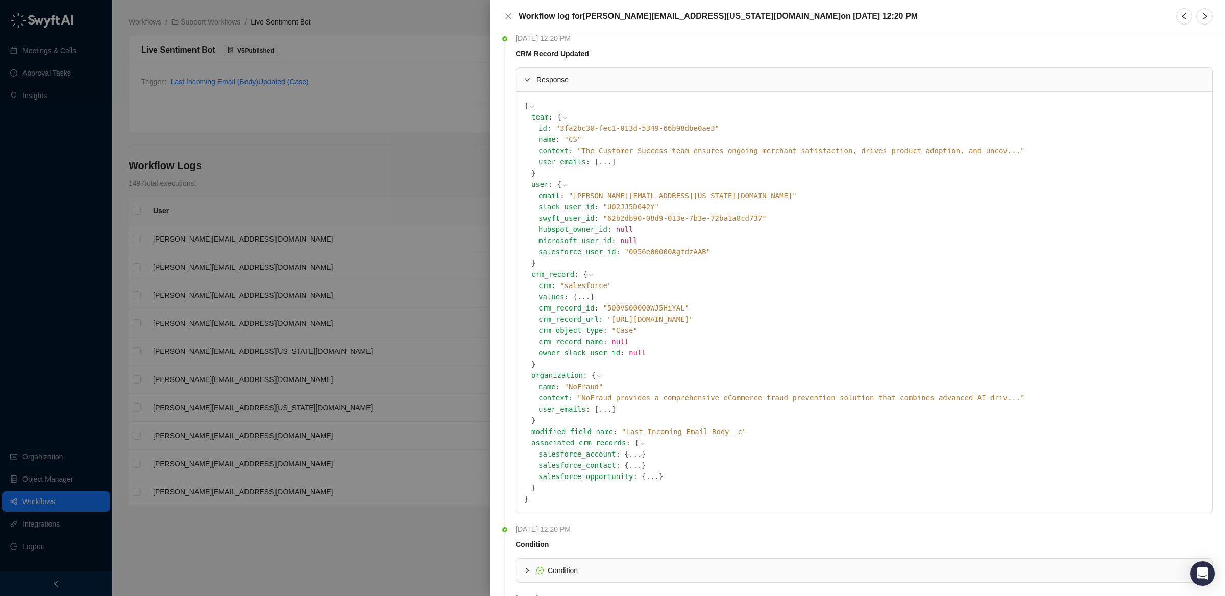
scroll to position [15, 0]
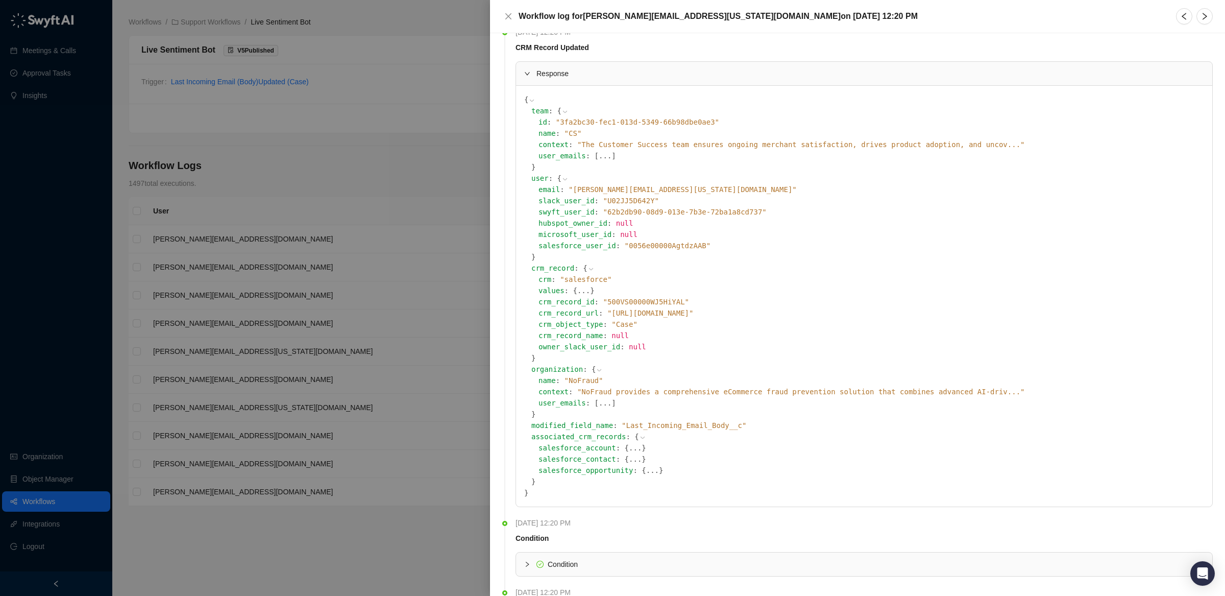
click at [593, 561] on span "Condition" at bounding box center [871, 564] width 668 height 11
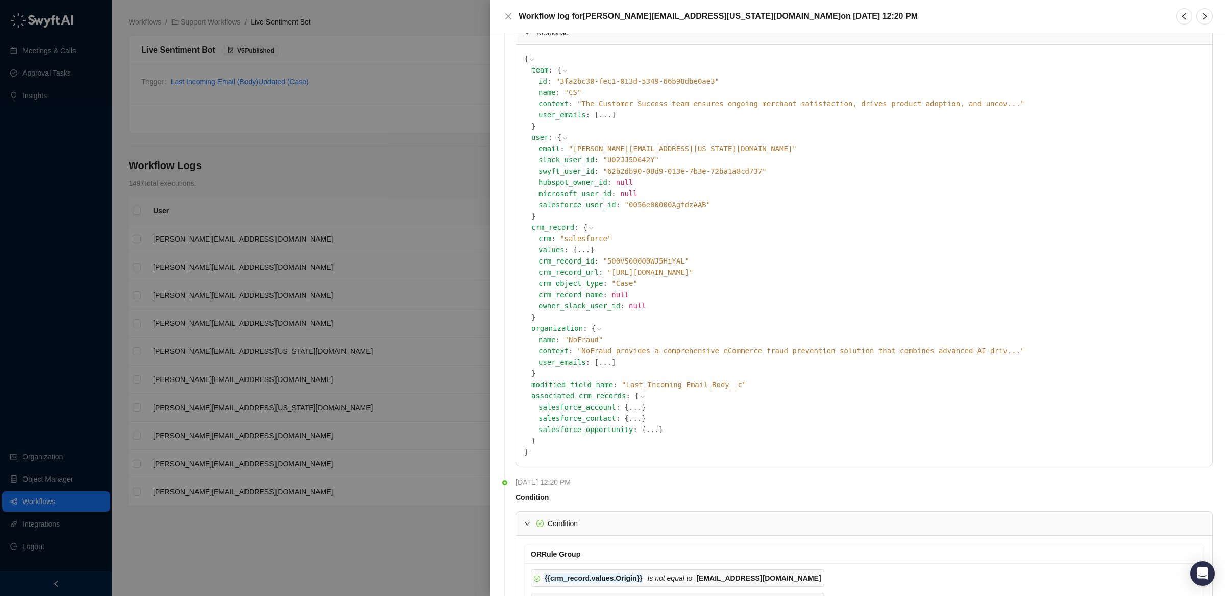
scroll to position [41, 0]
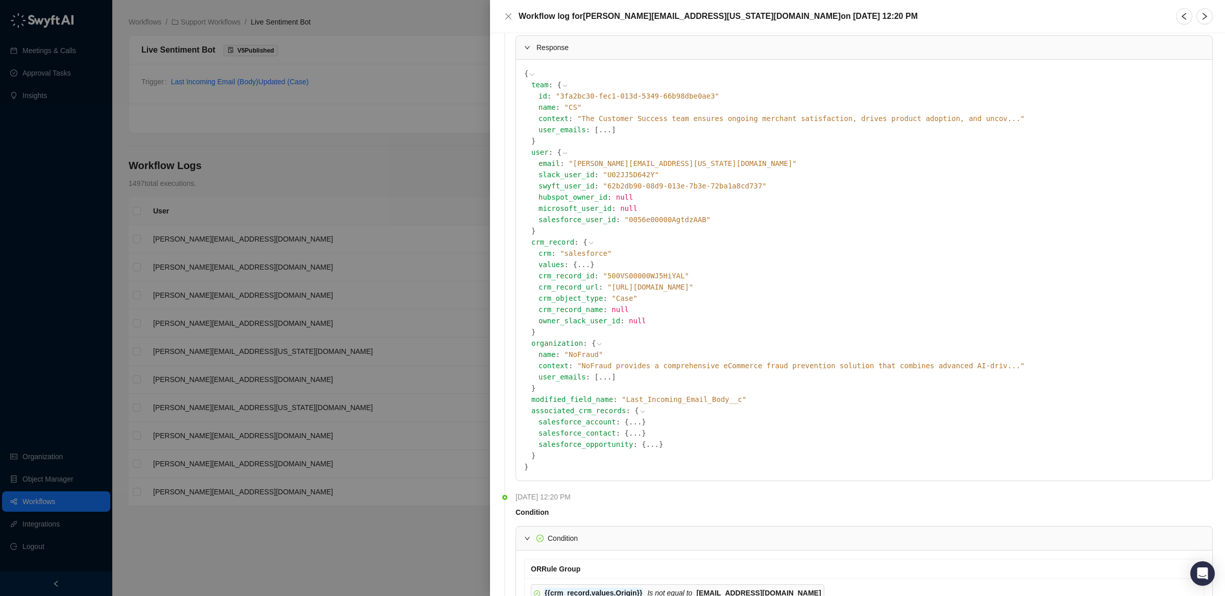
click at [0, 0] on icon at bounding box center [0, 0] width 0 height 0
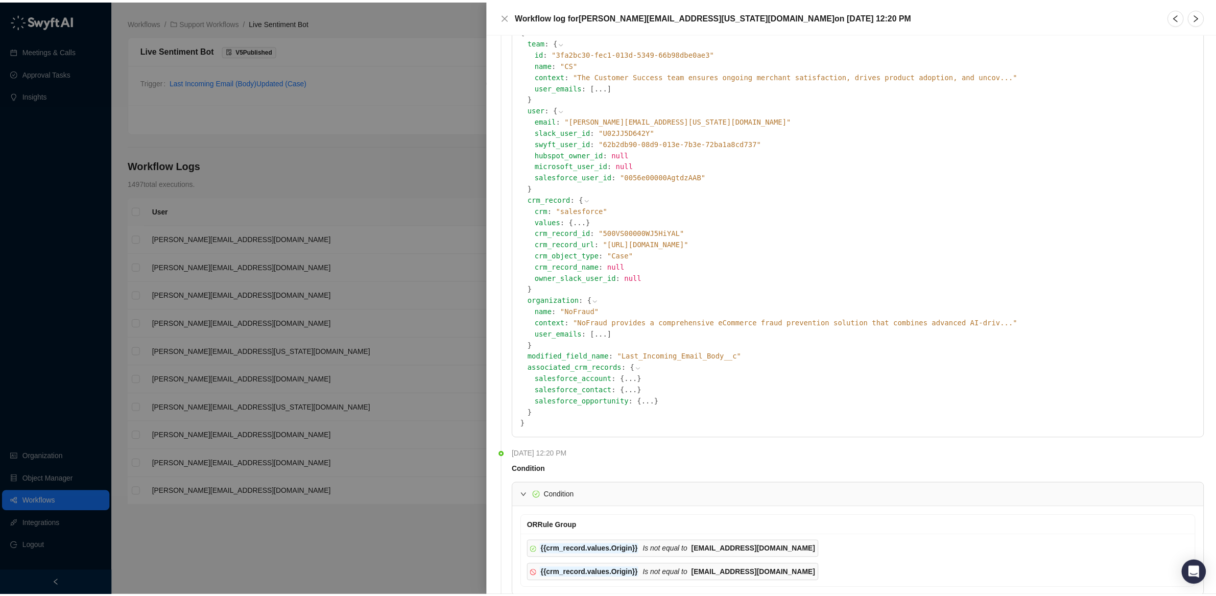
scroll to position [97, 0]
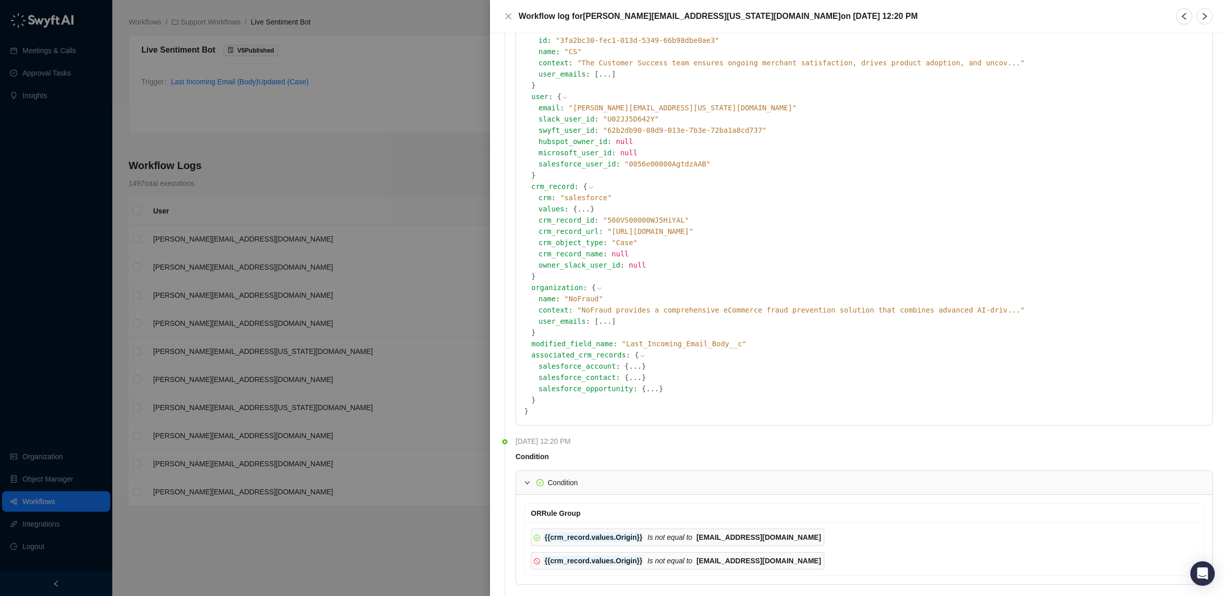
click at [424, 143] on div at bounding box center [612, 298] width 1225 height 596
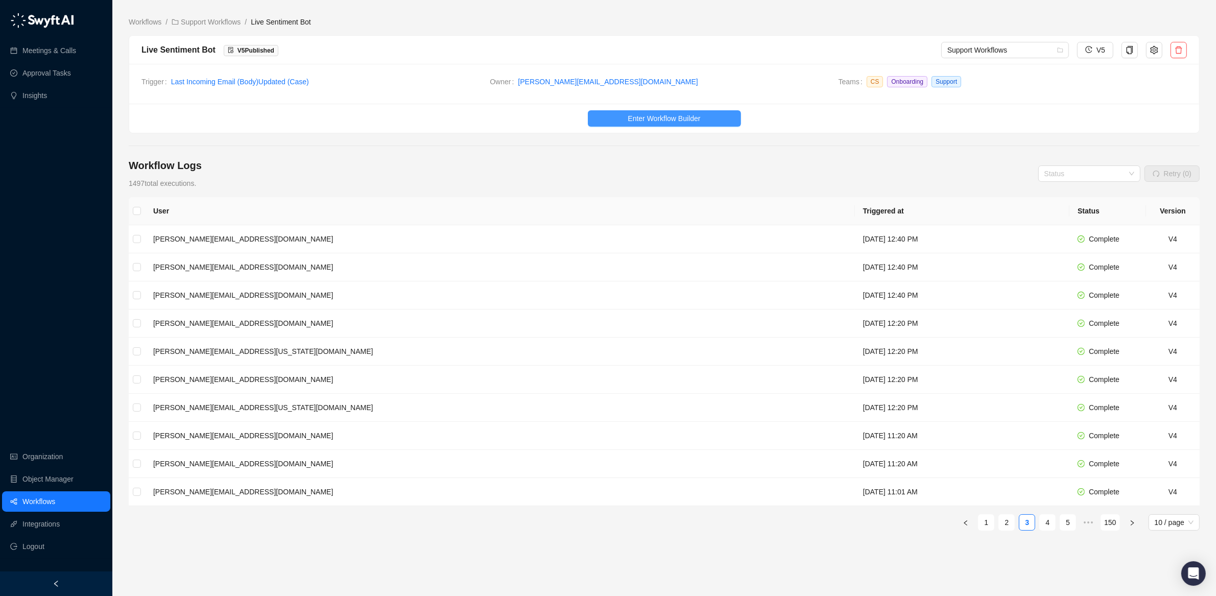
click at [666, 119] on span "Enter Workflow Builder" at bounding box center [663, 118] width 72 height 11
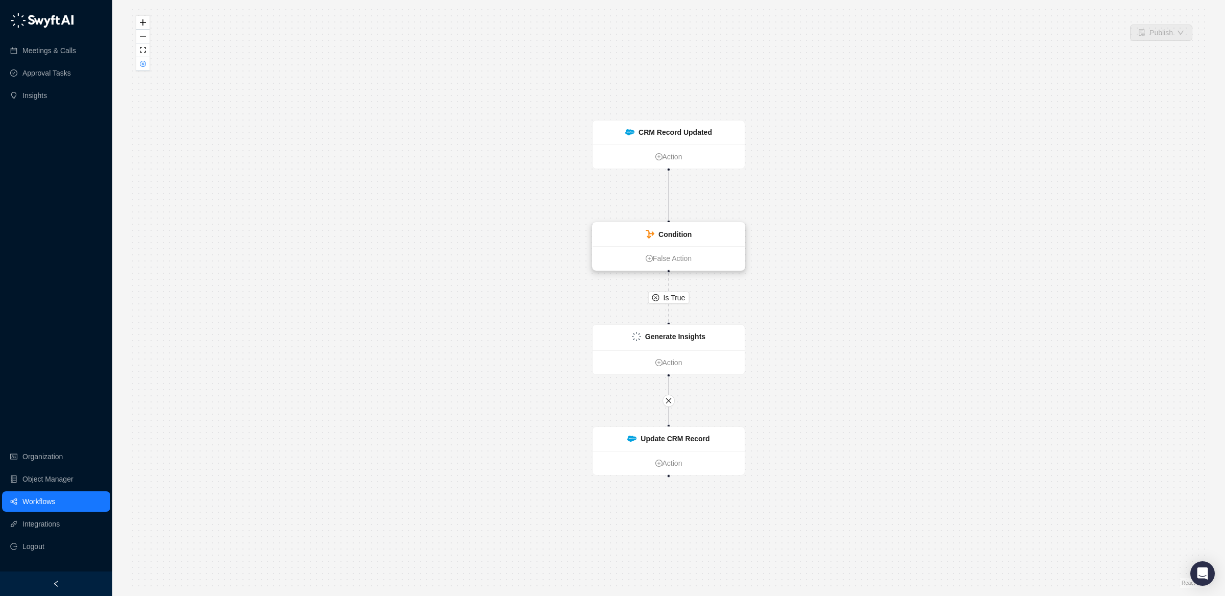
click at [722, 237] on div "Condition" at bounding box center [669, 234] width 152 height 23
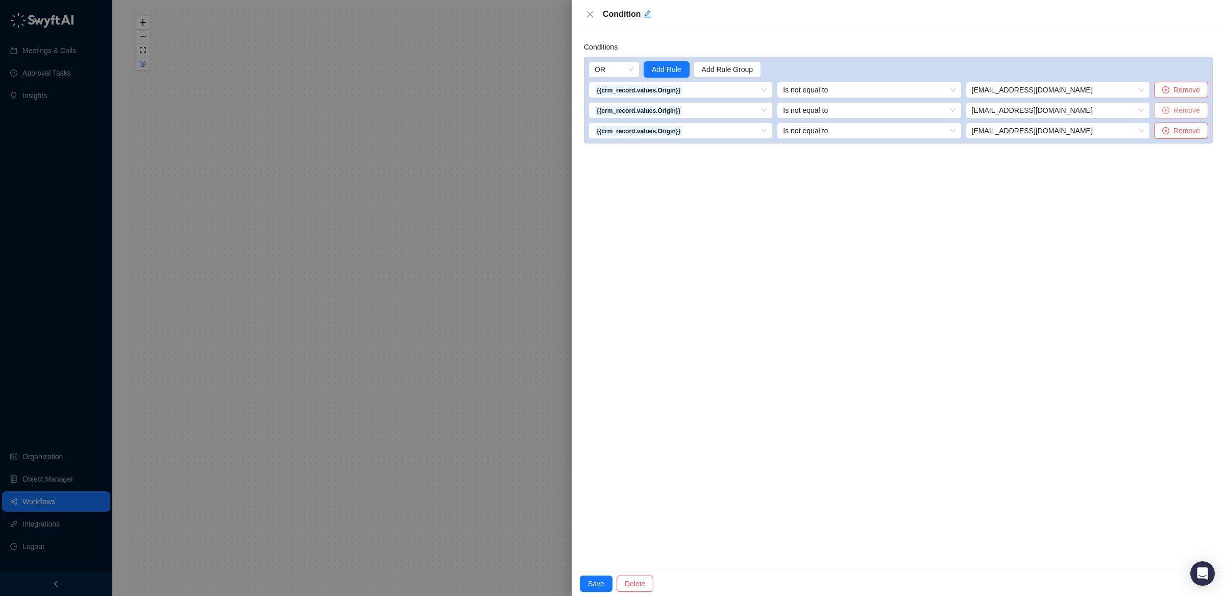
click at [1189, 111] on span "Remove" at bounding box center [1187, 110] width 27 height 11
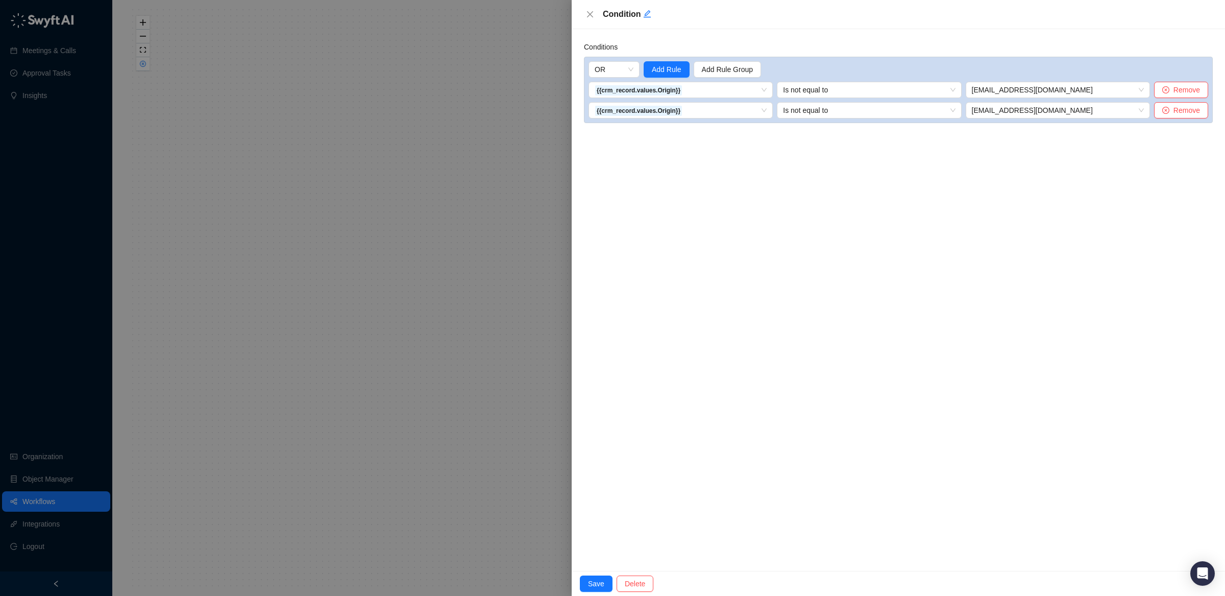
click at [1189, 111] on span "Remove" at bounding box center [1187, 110] width 27 height 11
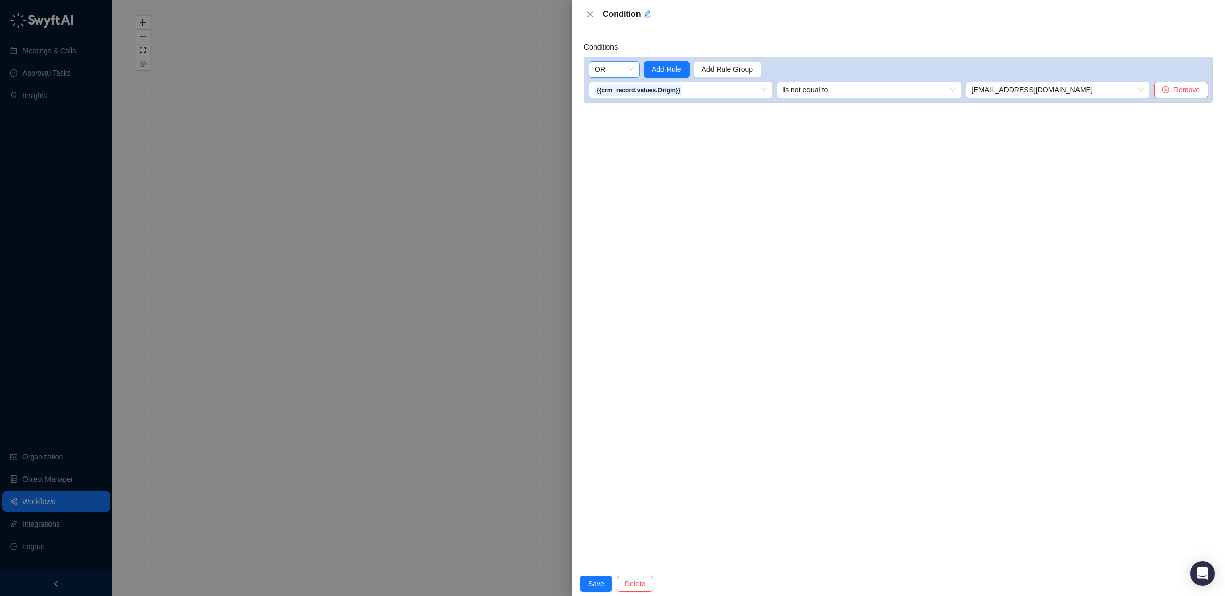
click at [617, 67] on span "OR" at bounding box center [614, 69] width 39 height 15
click at [615, 89] on div "AND" at bounding box center [614, 89] width 35 height 11
click at [739, 205] on div "Conditions AND Add Rule Add Rule Group {{crm_record.values.Origin}} Is not equa…" at bounding box center [898, 300] width 653 height 542
click at [591, 584] on span "Save" at bounding box center [596, 583] width 16 height 11
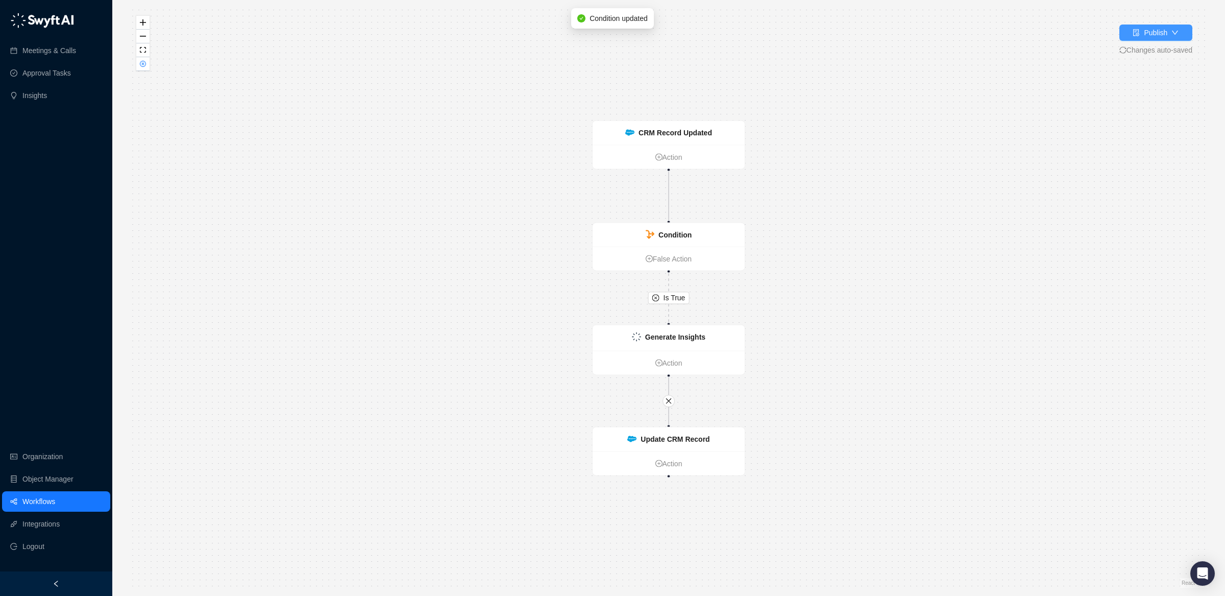
click at [1182, 35] on button "Publish" at bounding box center [1156, 33] width 73 height 16
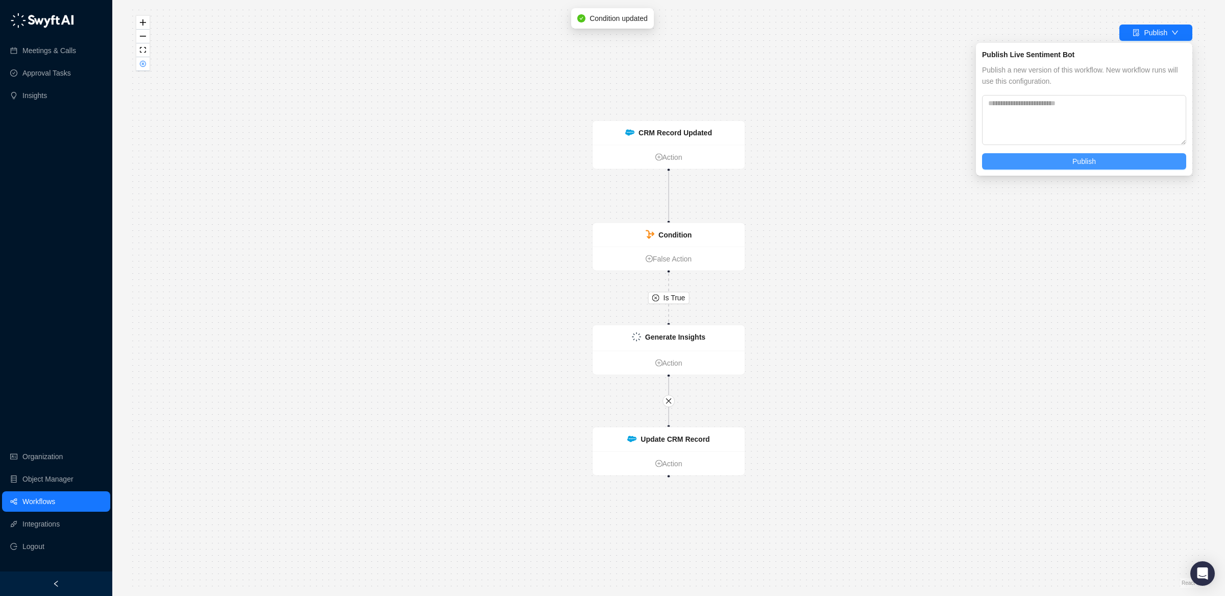
click at [1096, 158] on span "Publish" at bounding box center [1084, 161] width 23 height 11
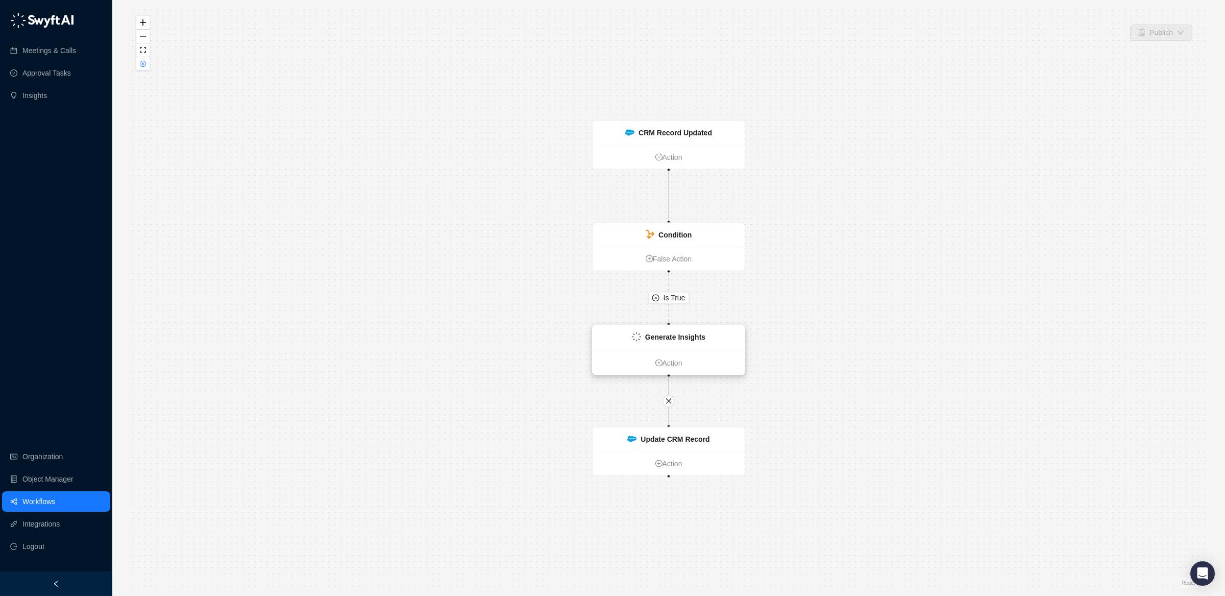
click at [685, 339] on strong "Generate Insights" at bounding box center [675, 337] width 60 height 8
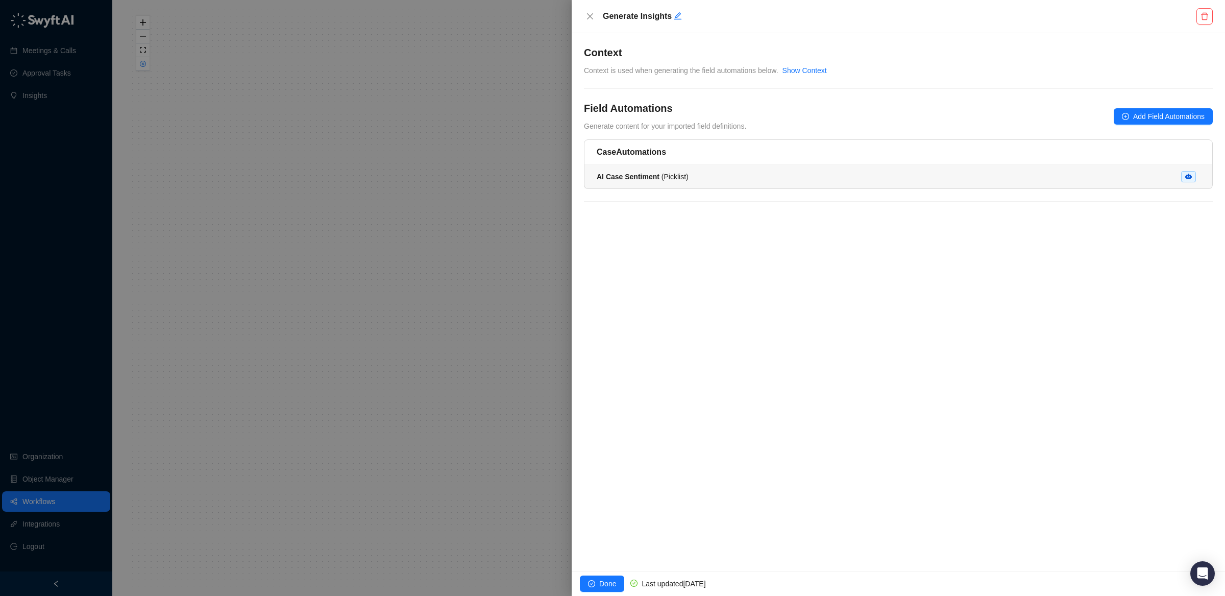
click at [687, 181] on span "AI Case Sentiment ( Picklist )" at bounding box center [643, 177] width 92 height 8
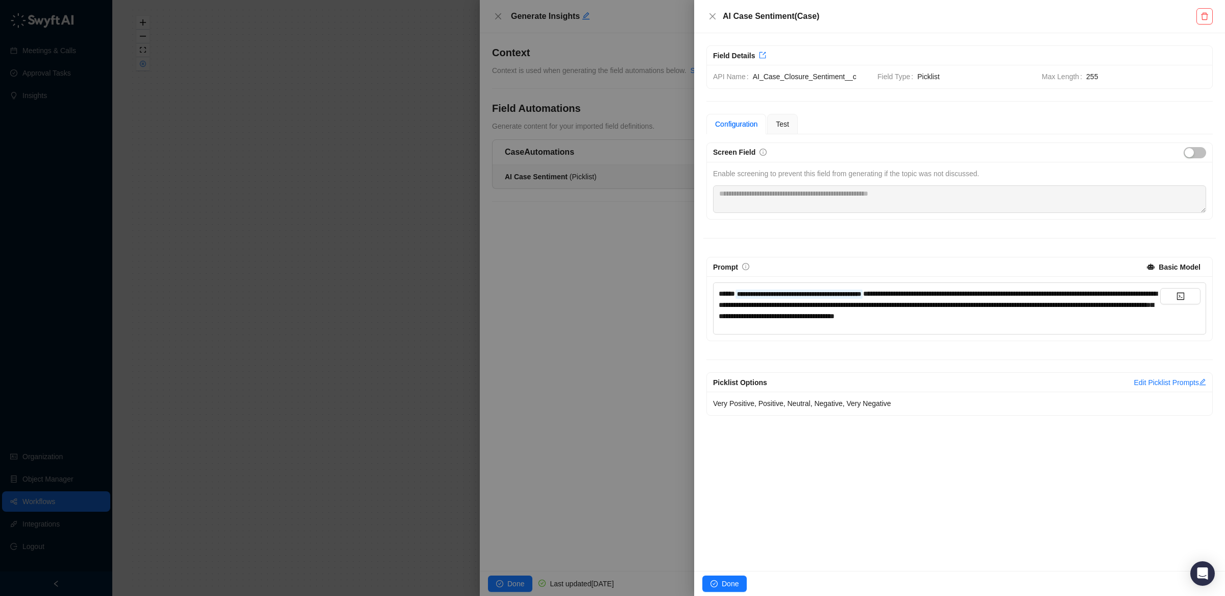
click at [816, 322] on div "**********" at bounding box center [940, 305] width 442 height 34
click at [841, 322] on div "**********" at bounding box center [940, 305] width 442 height 34
click at [877, 316] on span "**********" at bounding box center [938, 305] width 439 height 30
click at [1024, 322] on div "**********" at bounding box center [940, 305] width 442 height 34
click at [804, 320] on span "**********" at bounding box center [938, 305] width 439 height 30
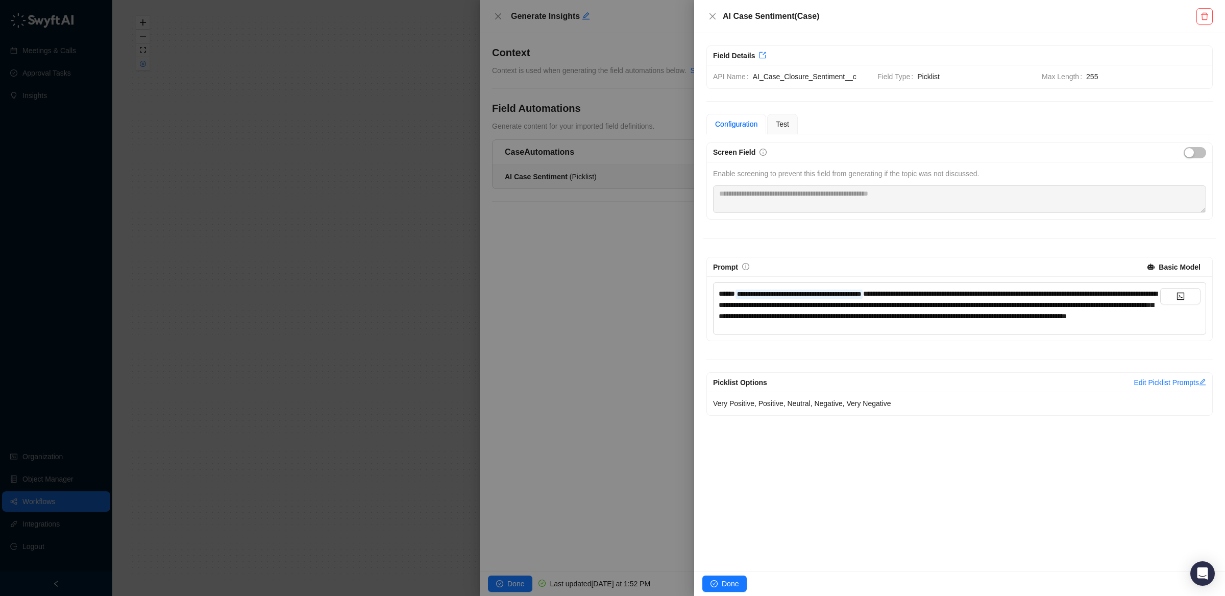
click at [1086, 322] on div "**********" at bounding box center [940, 305] width 442 height 34
click at [1078, 309] on span "**********" at bounding box center [938, 305] width 439 height 30
click at [1076, 322] on div "**********" at bounding box center [940, 305] width 442 height 34
click at [721, 584] on button "Done" at bounding box center [724, 583] width 44 height 16
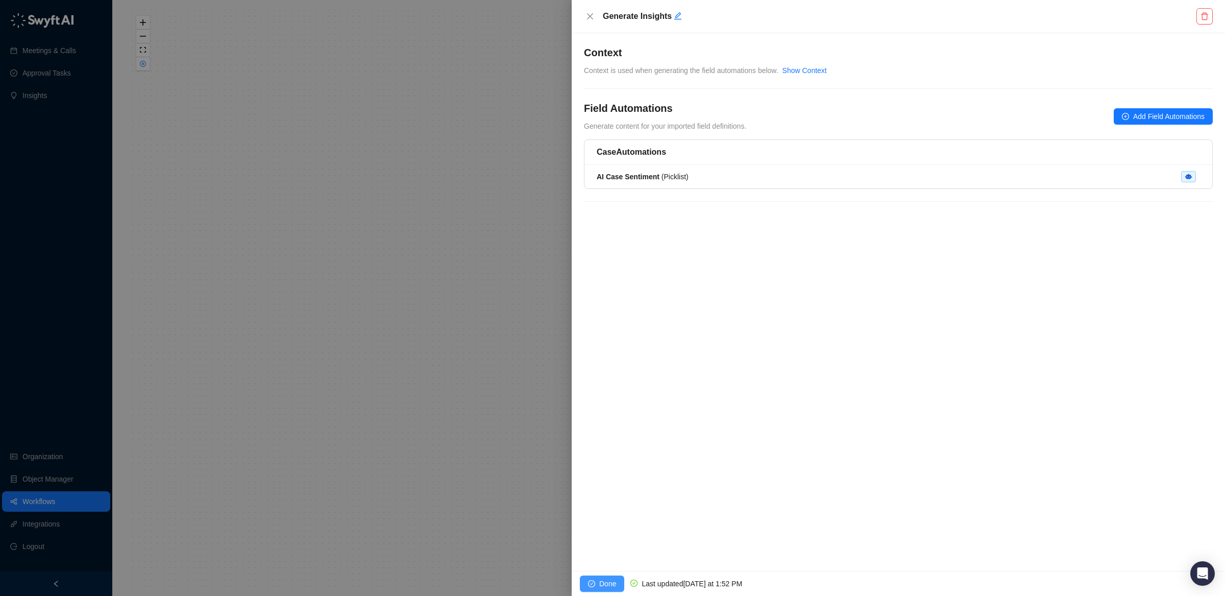
click at [618, 585] on button "Done" at bounding box center [602, 583] width 44 height 16
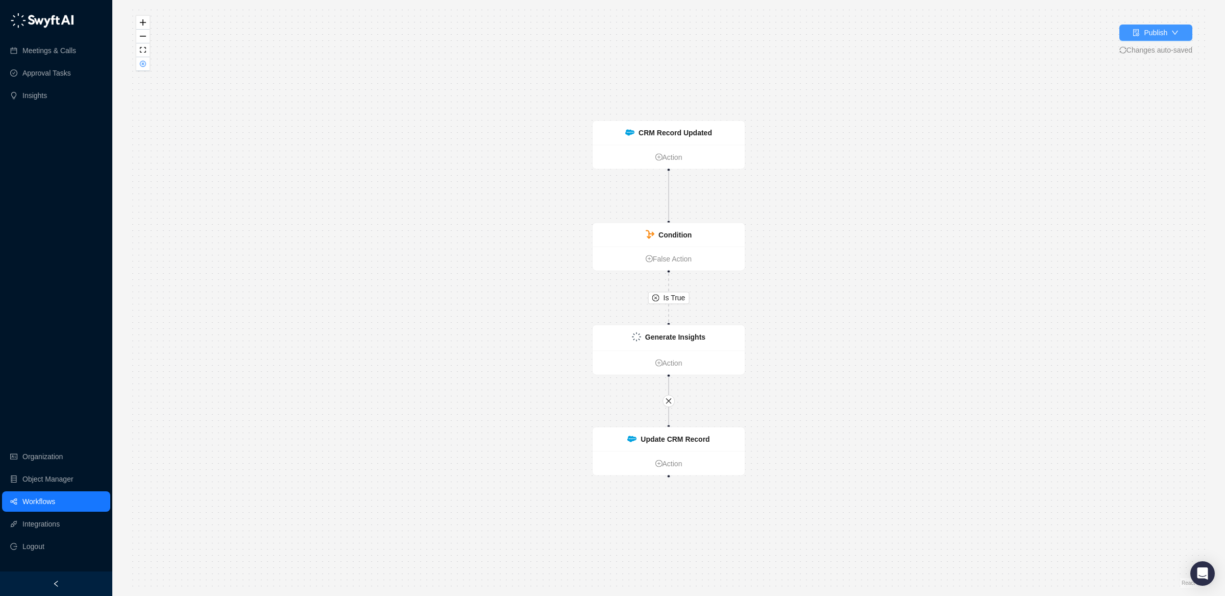
click at [1173, 25] on button "Publish" at bounding box center [1156, 33] width 73 height 16
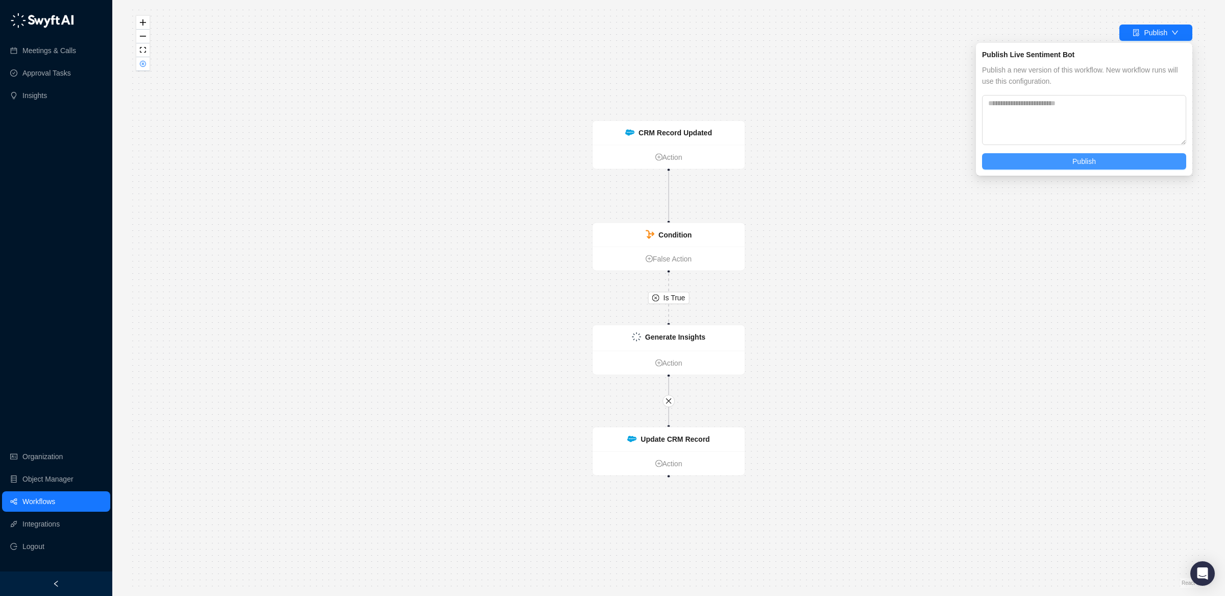
click at [1093, 159] on span "Publish" at bounding box center [1084, 161] width 23 height 11
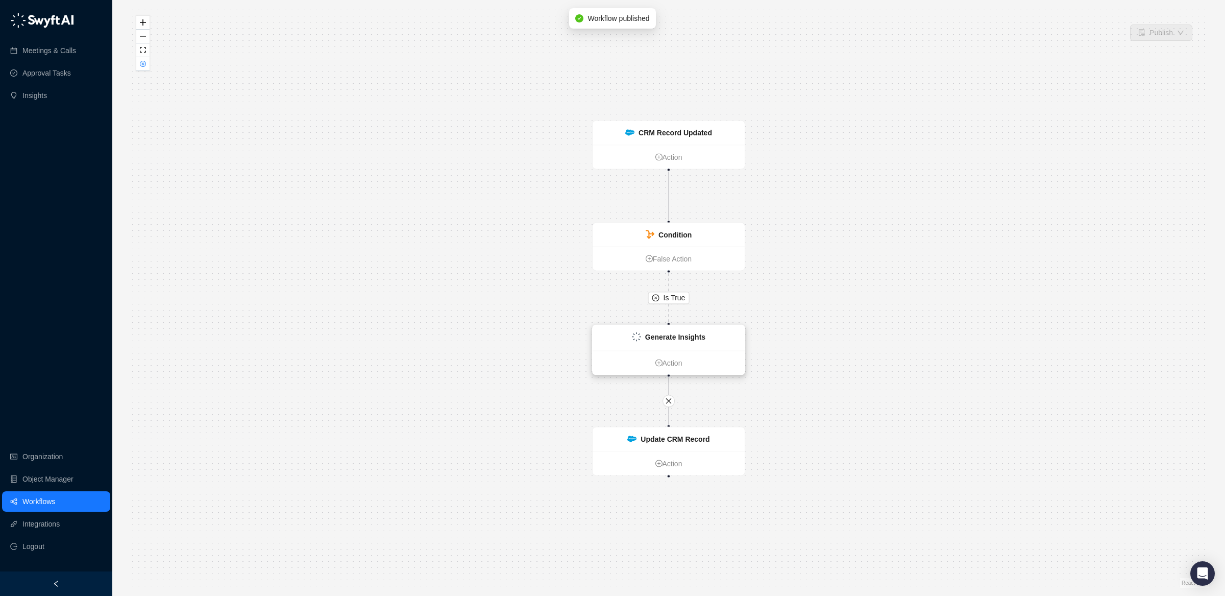
click at [692, 340] on strong "Generate Insights" at bounding box center [675, 337] width 60 height 8
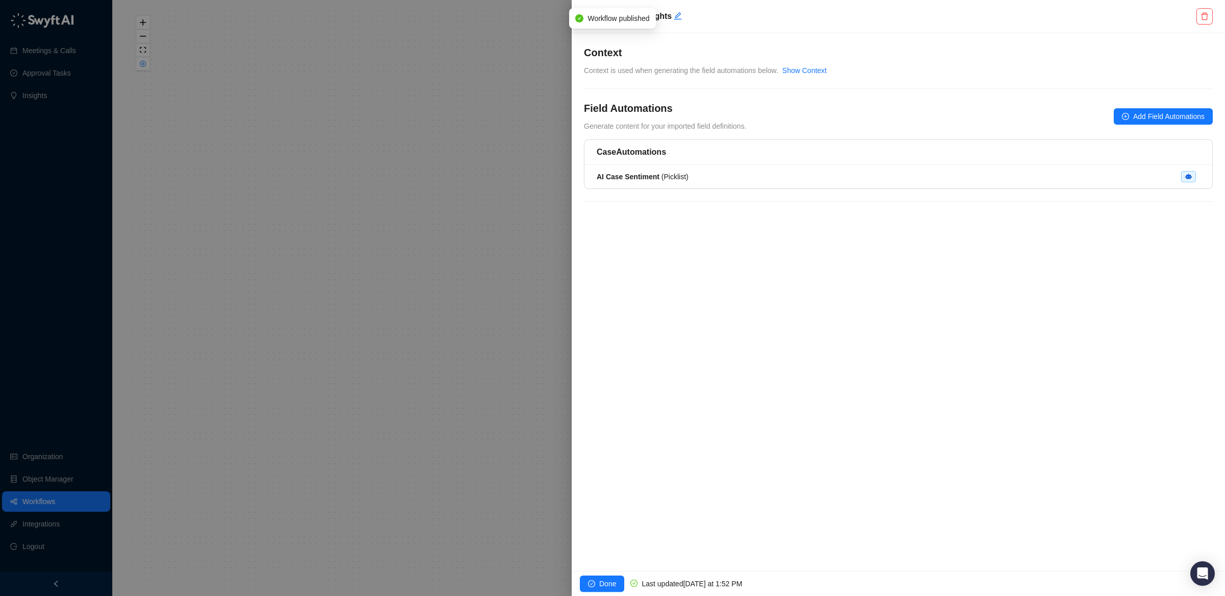
click at [768, 173] on div "AI Case Sentiment ( Picklist )" at bounding box center [898, 176] width 603 height 11
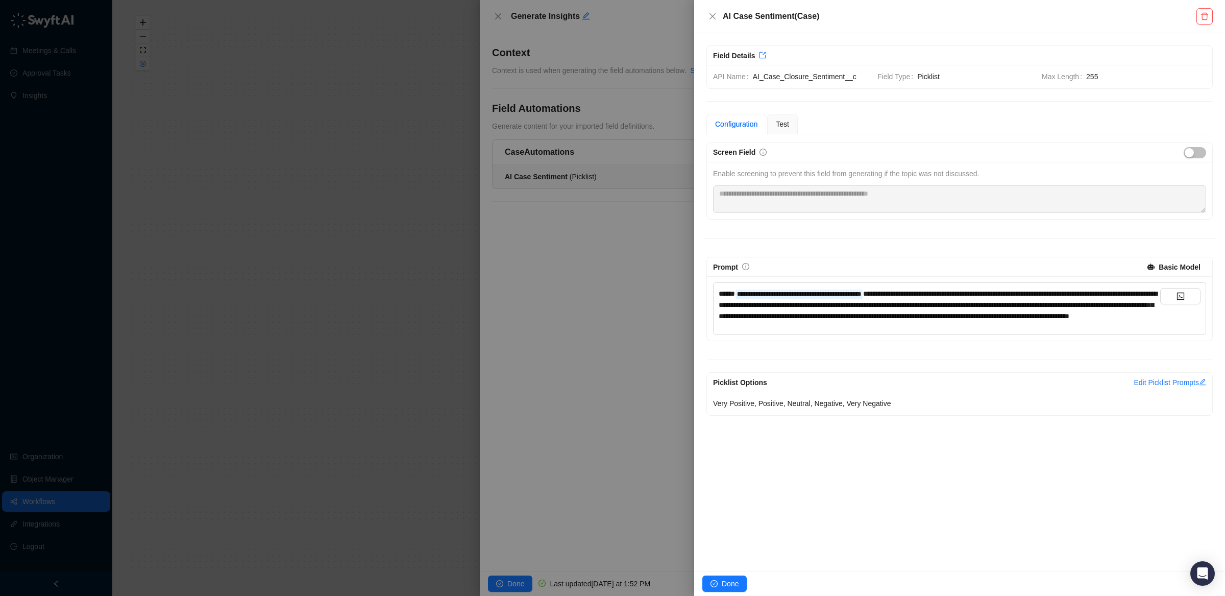
click at [1147, 320] on span "**********" at bounding box center [938, 305] width 439 height 30
click at [1010, 254] on div "**********" at bounding box center [960, 278] width 513 height 273
click at [789, 122] on span "Test" at bounding box center [782, 124] width 13 height 8
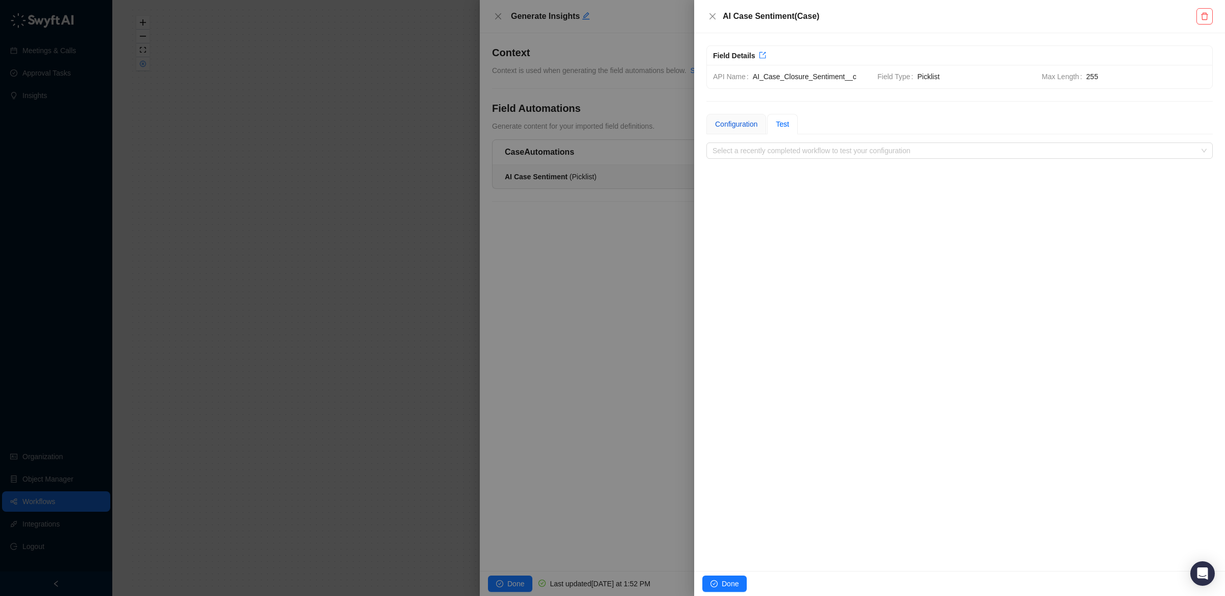
click at [748, 122] on div "Configuration" at bounding box center [736, 123] width 42 height 11
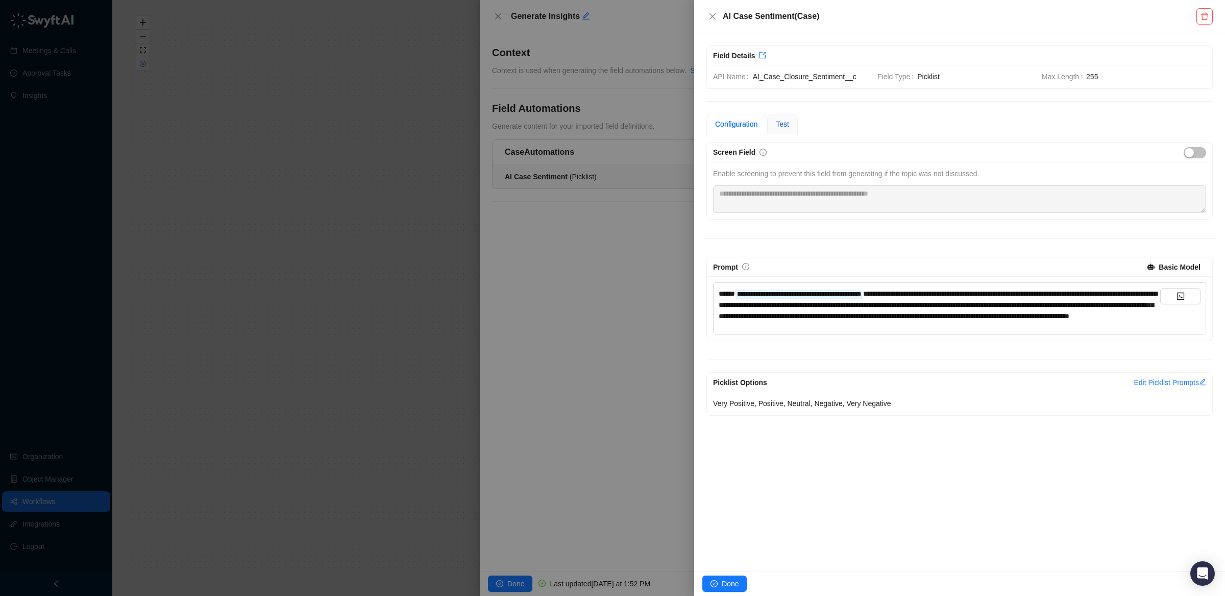
click at [782, 120] on span "Test" at bounding box center [782, 124] width 13 height 8
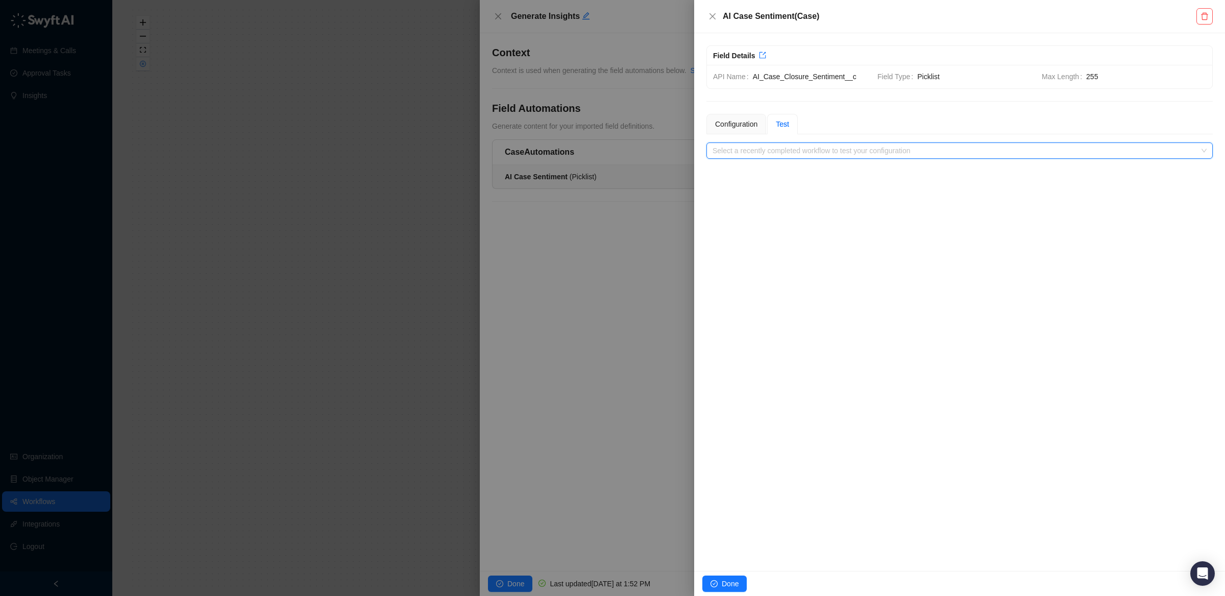
click at [866, 151] on input "search" at bounding box center [957, 150] width 488 height 15
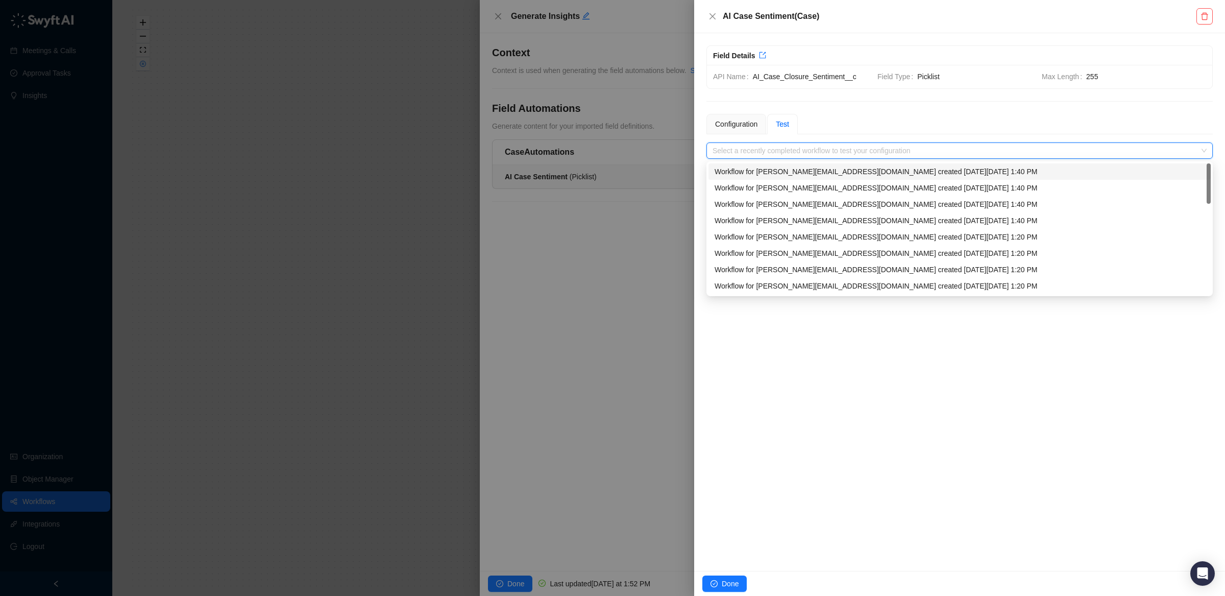
click at [865, 165] on div "Workflow for [PERSON_NAME][EMAIL_ADDRESS][DOMAIN_NAME] created [DATE][DATE] 1:4…" at bounding box center [960, 171] width 502 height 16
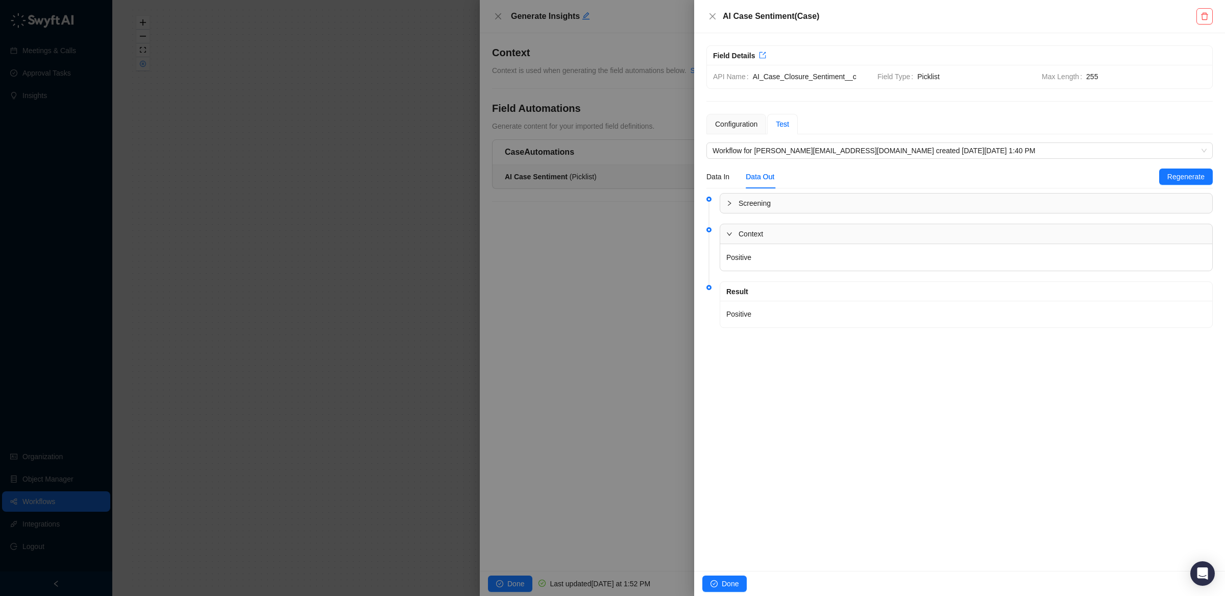
click at [811, 203] on span "Screening" at bounding box center [973, 203] width 468 height 11
click at [910, 145] on span "Workflow for [PERSON_NAME][EMAIL_ADDRESS][DOMAIN_NAME] created [DATE][DATE] 1:4…" at bounding box center [960, 150] width 494 height 15
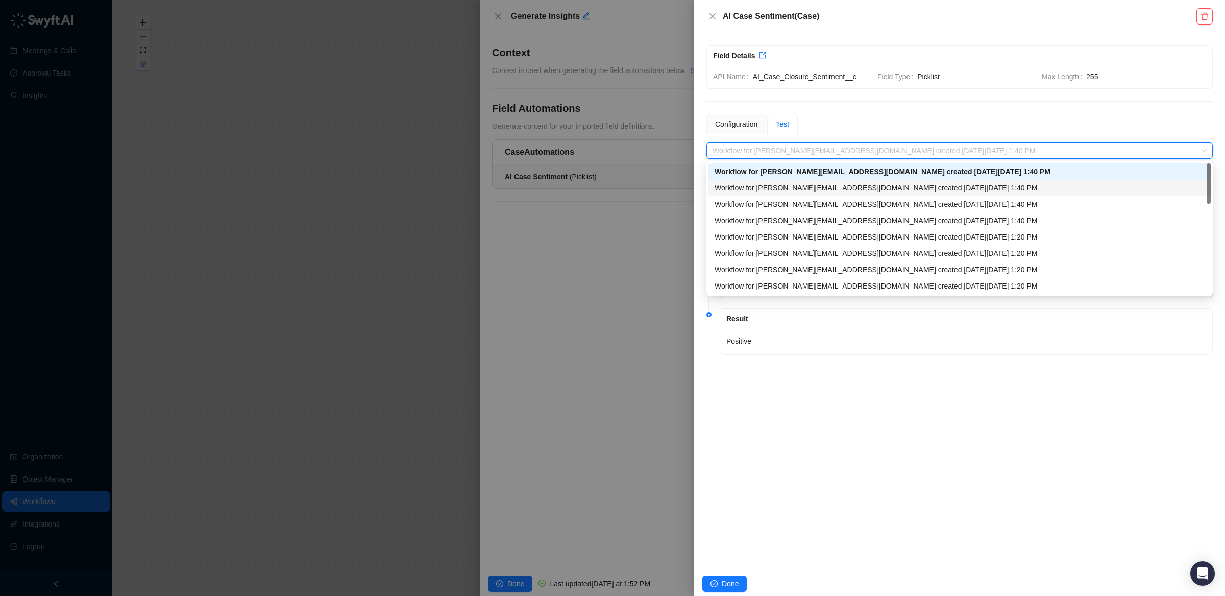
click at [909, 186] on div "Workflow for [PERSON_NAME][EMAIL_ADDRESS][DOMAIN_NAME] created [DATE][DATE] 1:4…" at bounding box center [960, 187] width 490 height 11
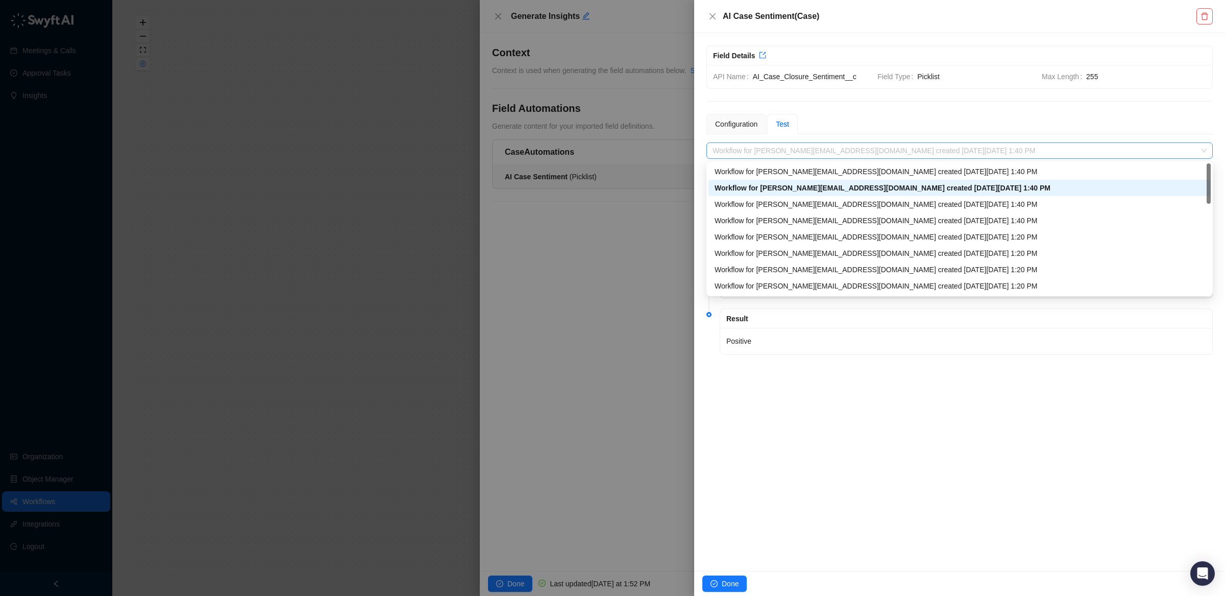
click at [888, 148] on span "Workflow for [PERSON_NAME][EMAIL_ADDRESS][DOMAIN_NAME] created [DATE][DATE] 1:4…" at bounding box center [960, 150] width 494 height 15
click at [884, 223] on div "Workflow for [PERSON_NAME][EMAIL_ADDRESS][DOMAIN_NAME] created [DATE][DATE] 1:4…" at bounding box center [960, 220] width 490 height 11
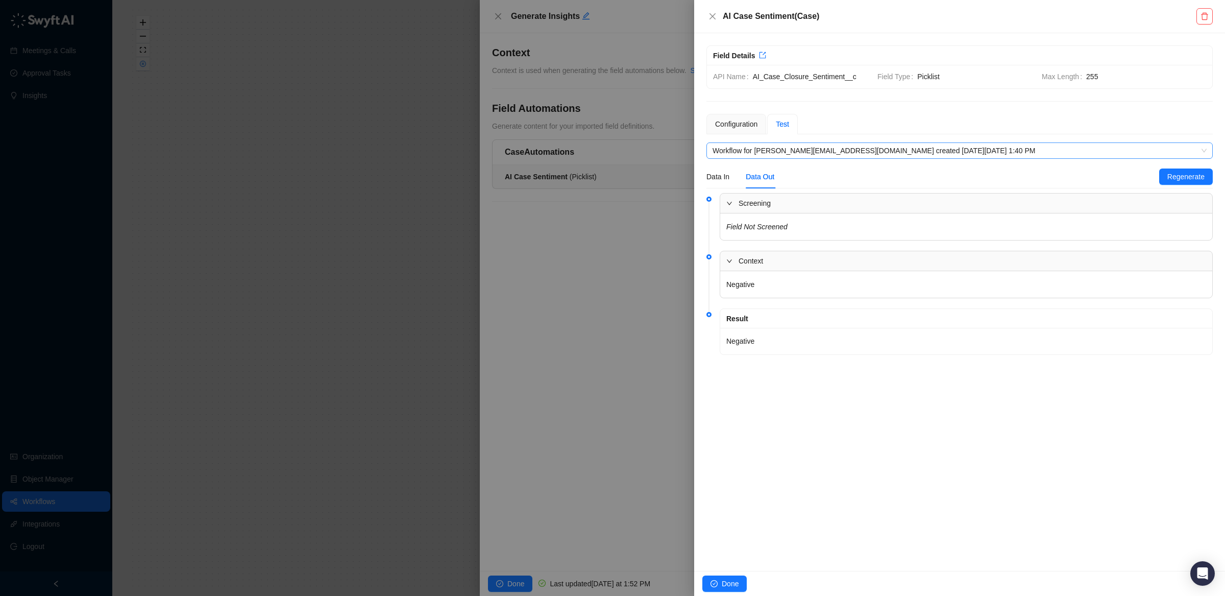
click at [908, 153] on span "Workflow for [PERSON_NAME][EMAIL_ADDRESS][DOMAIN_NAME] created [DATE][DATE] 1:4…" at bounding box center [960, 150] width 494 height 15
click at [662, 190] on div at bounding box center [612, 298] width 1225 height 596
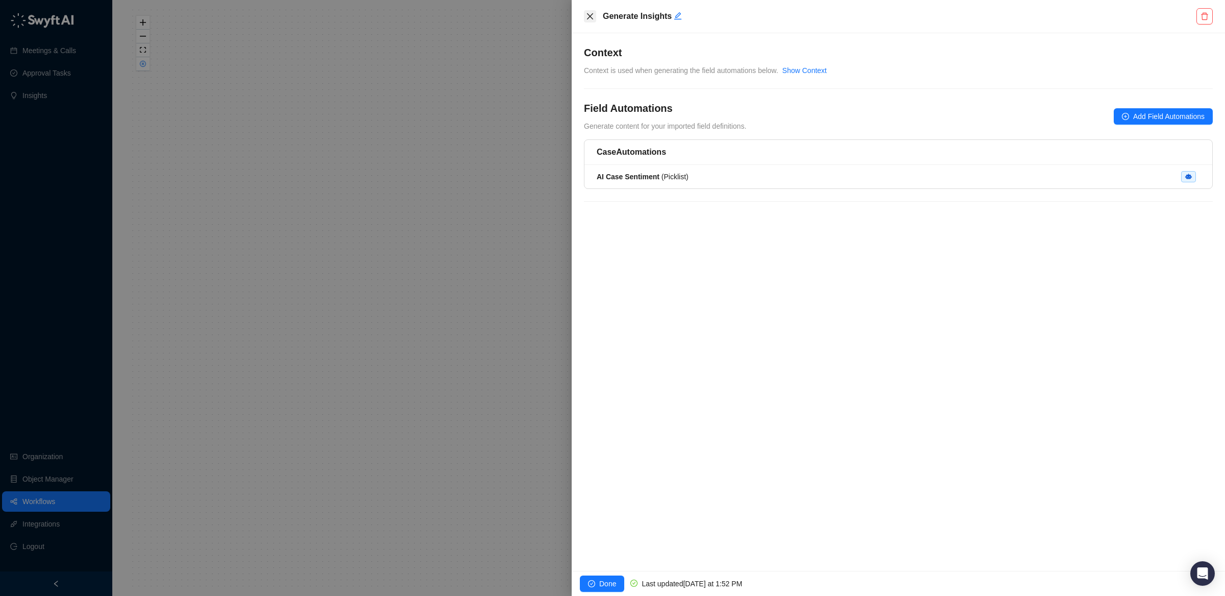
click at [589, 14] on icon "close" at bounding box center [590, 16] width 8 height 8
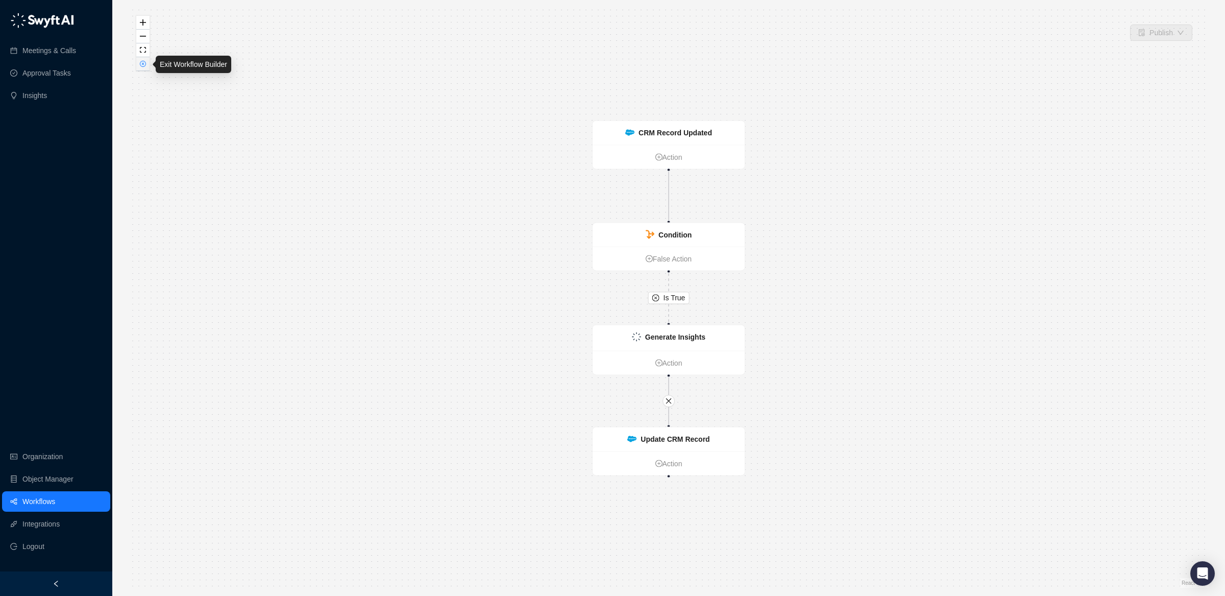
click at [146, 66] on button "button" at bounding box center [142, 64] width 13 height 14
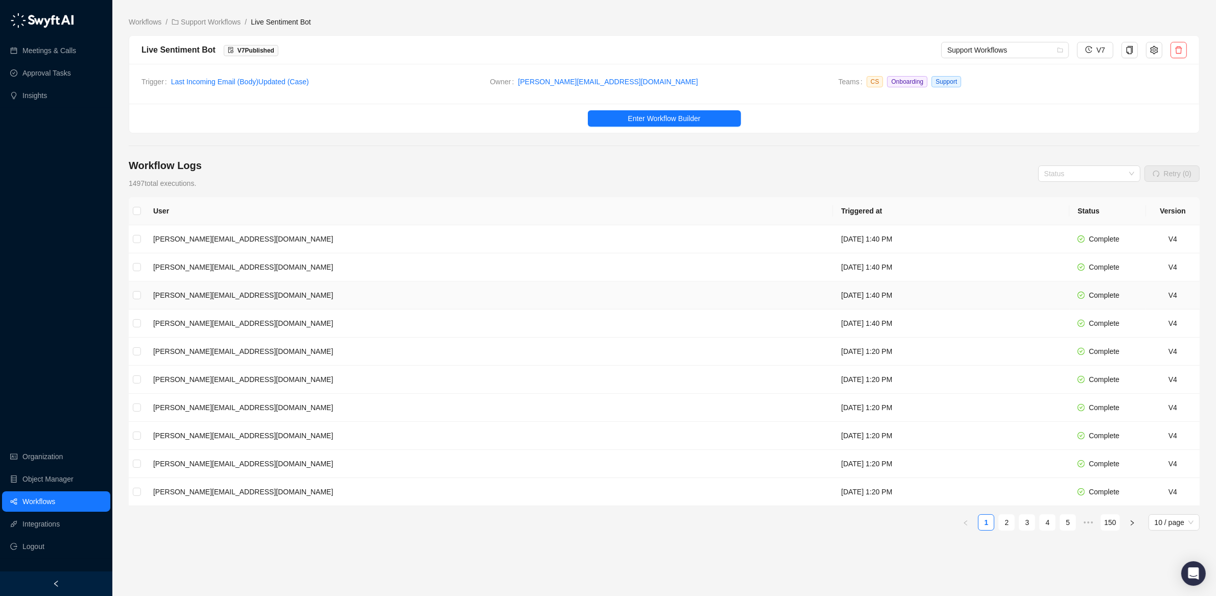
click at [473, 303] on td "[PERSON_NAME][EMAIL_ADDRESS][DOMAIN_NAME]" at bounding box center [489, 295] width 688 height 28
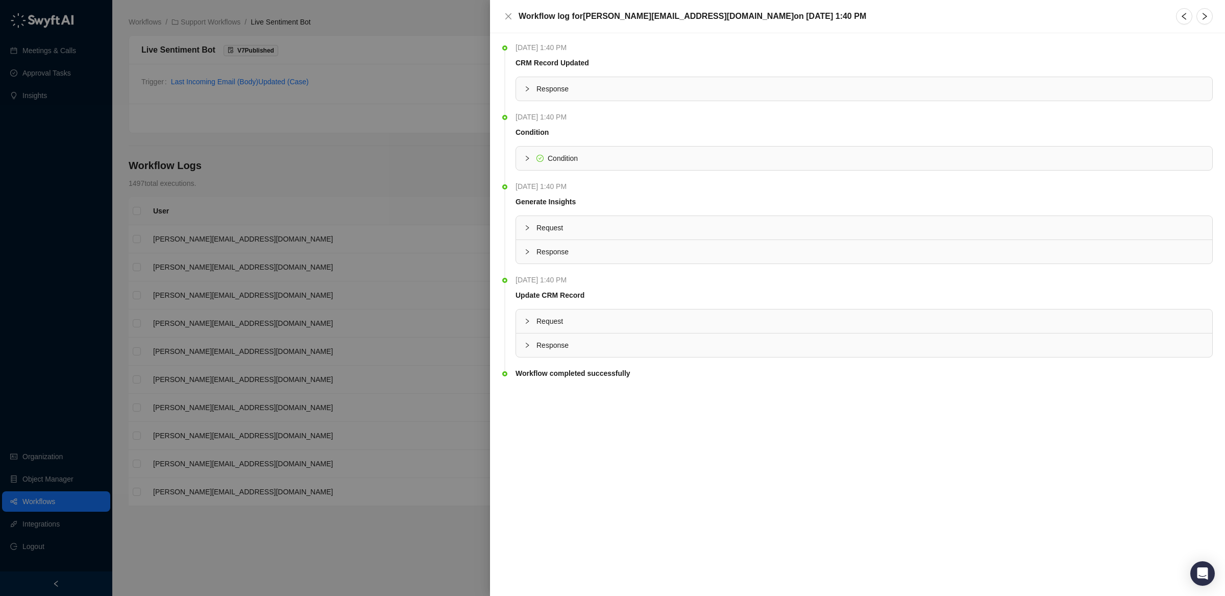
click at [604, 248] on span "Response" at bounding box center [871, 251] width 668 height 11
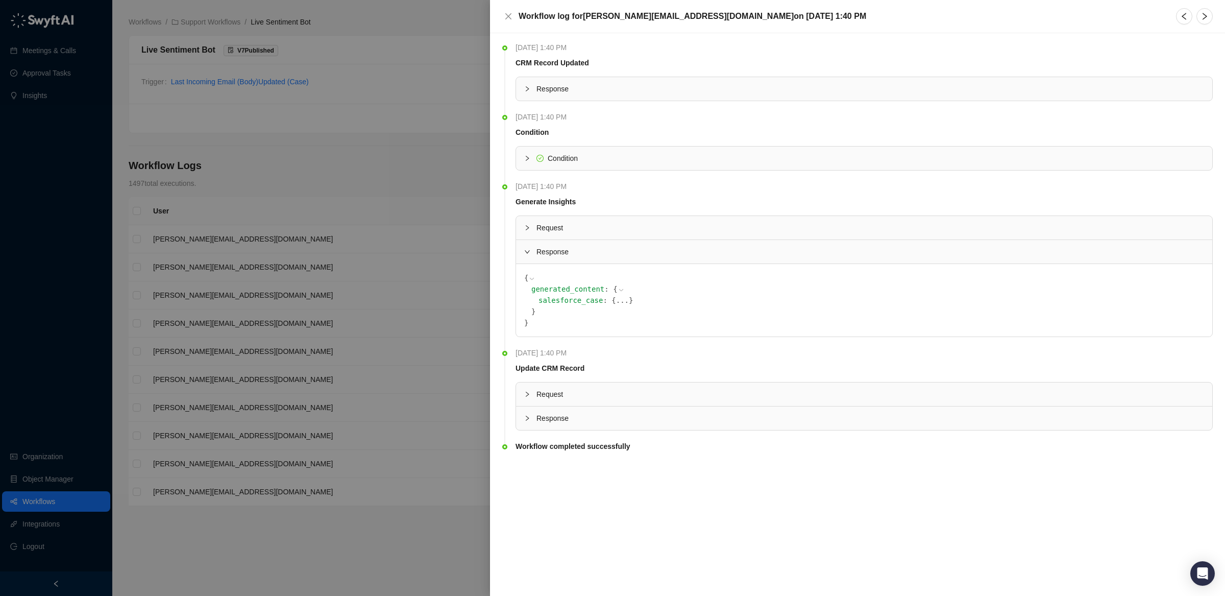
click at [595, 229] on span "Request" at bounding box center [871, 227] width 668 height 11
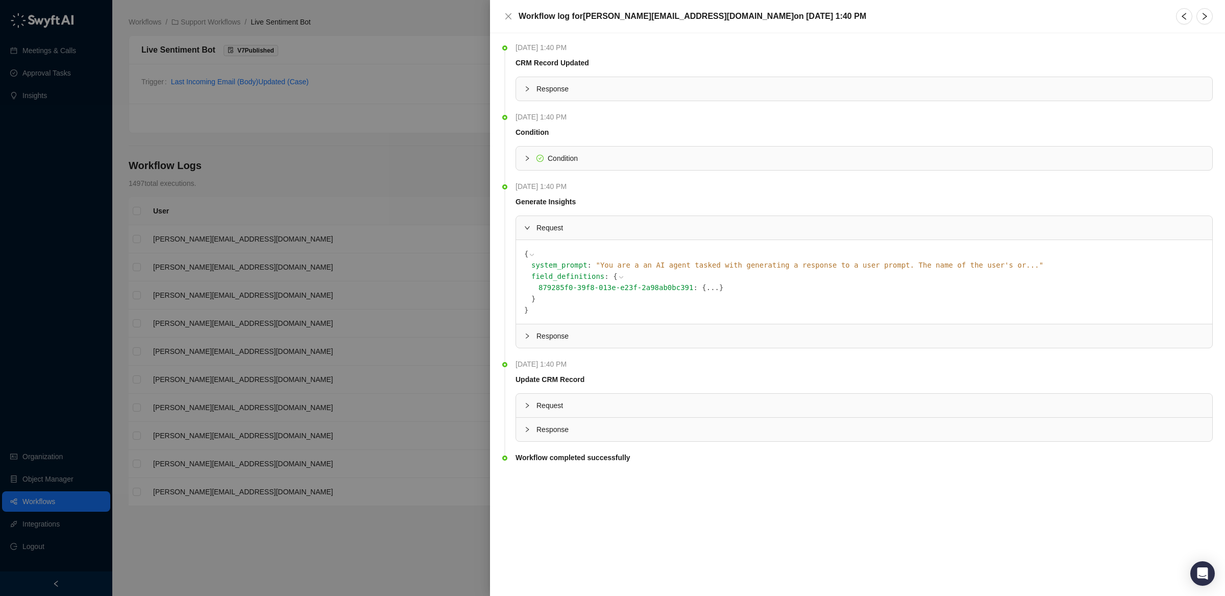
click at [403, 238] on div at bounding box center [612, 298] width 1225 height 596
